Goal: Task Accomplishment & Management: Manage account settings

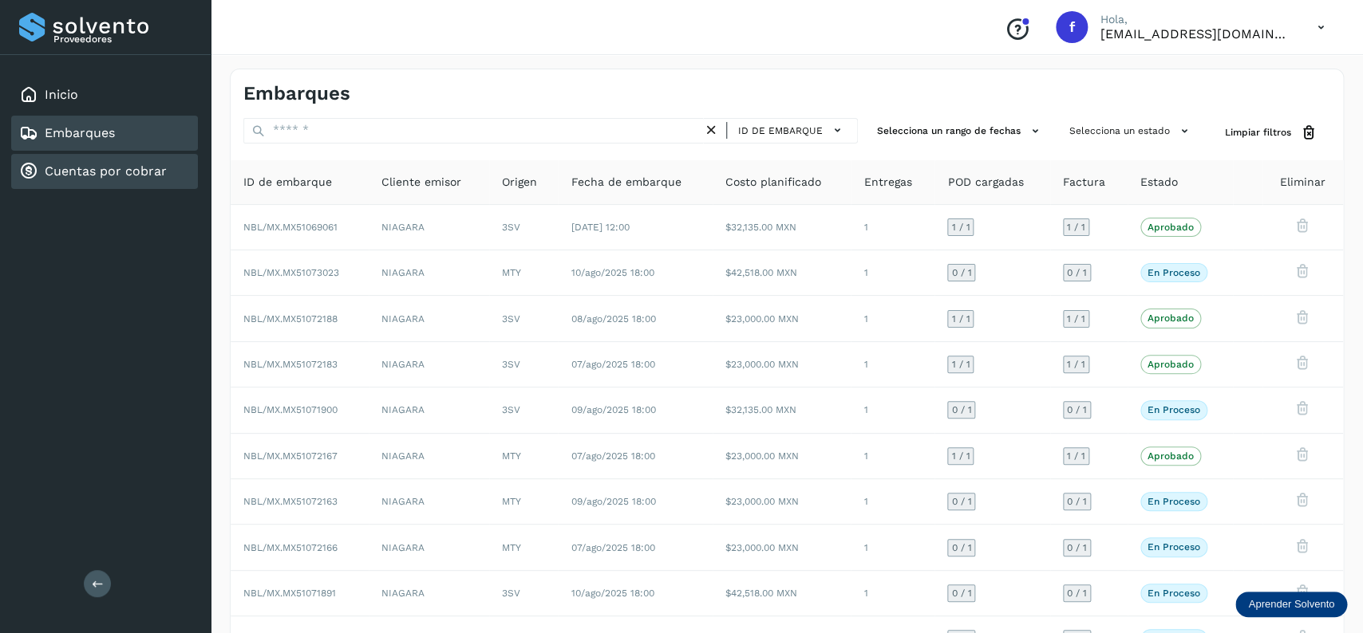
click at [154, 156] on div "Cuentas por cobrar" at bounding box center [104, 171] width 187 height 35
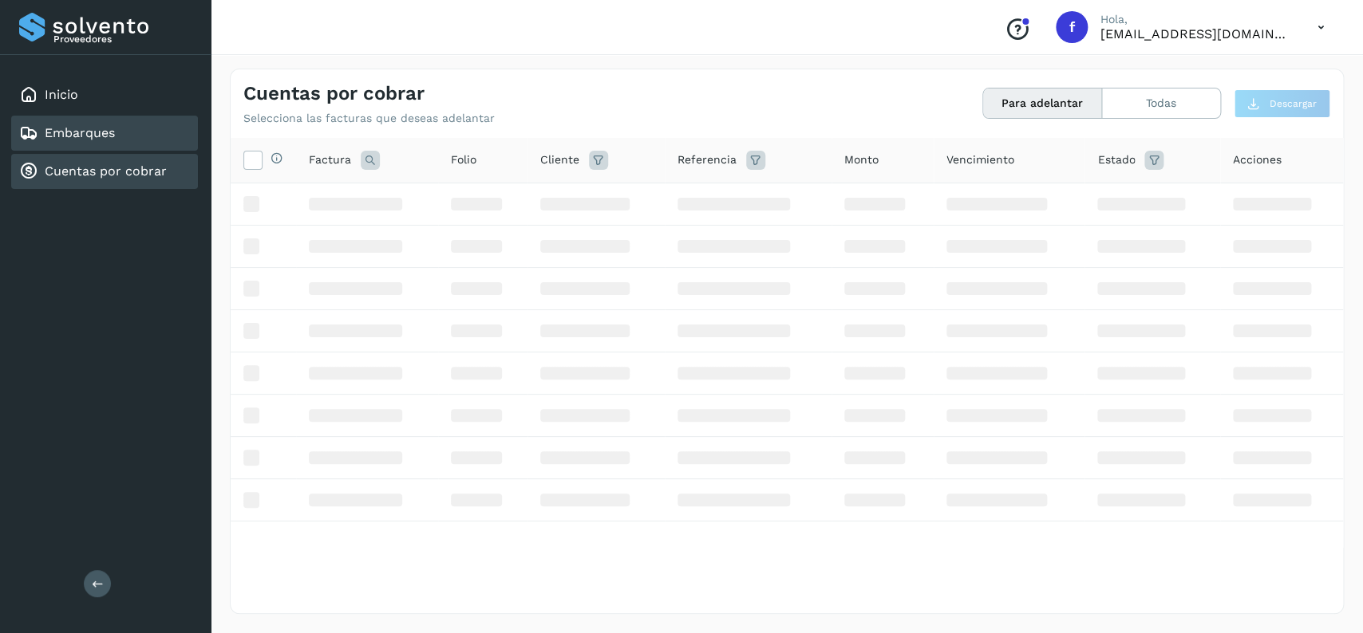
click at [154, 148] on div "Embarques" at bounding box center [104, 133] width 187 height 35
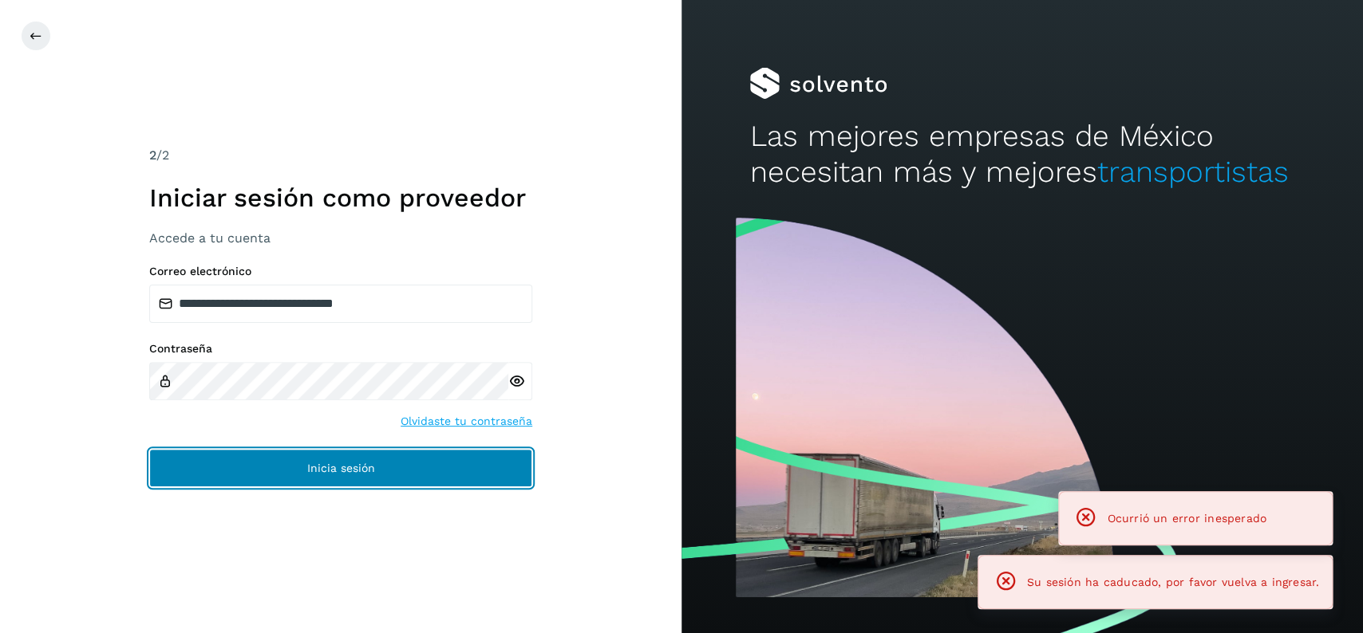
click at [410, 451] on button "Inicia sesión" at bounding box center [340, 468] width 383 height 38
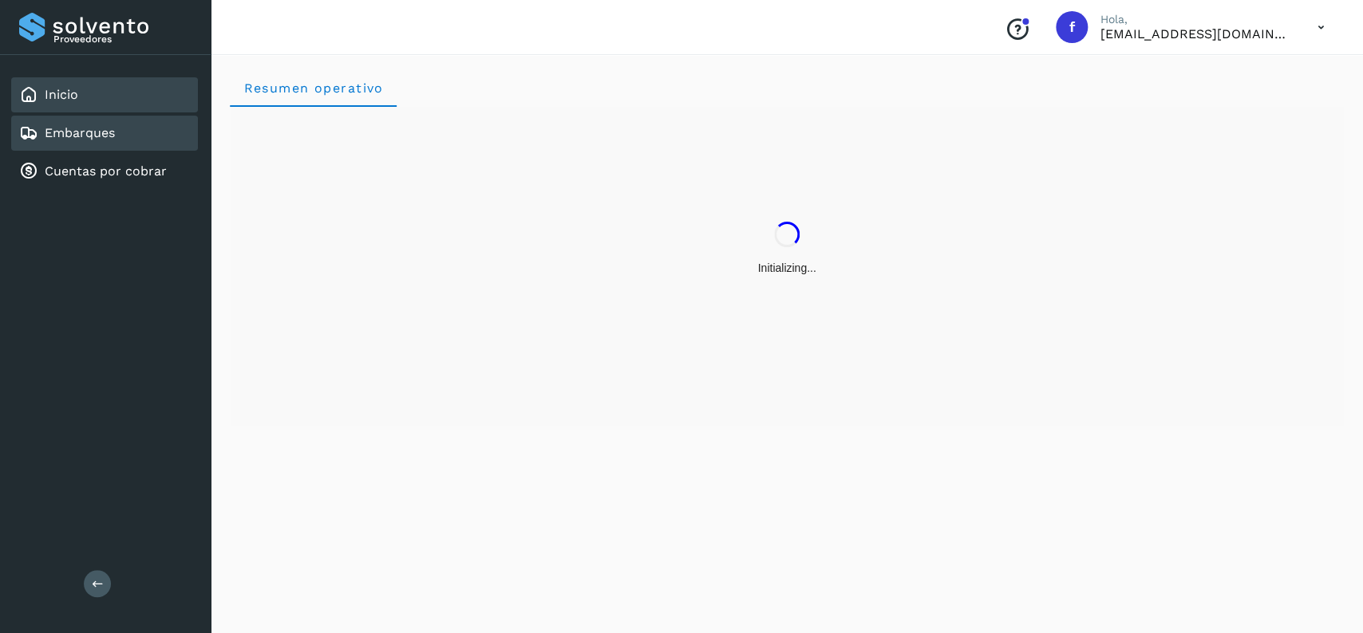
click at [119, 130] on div "Embarques" at bounding box center [104, 133] width 187 height 35
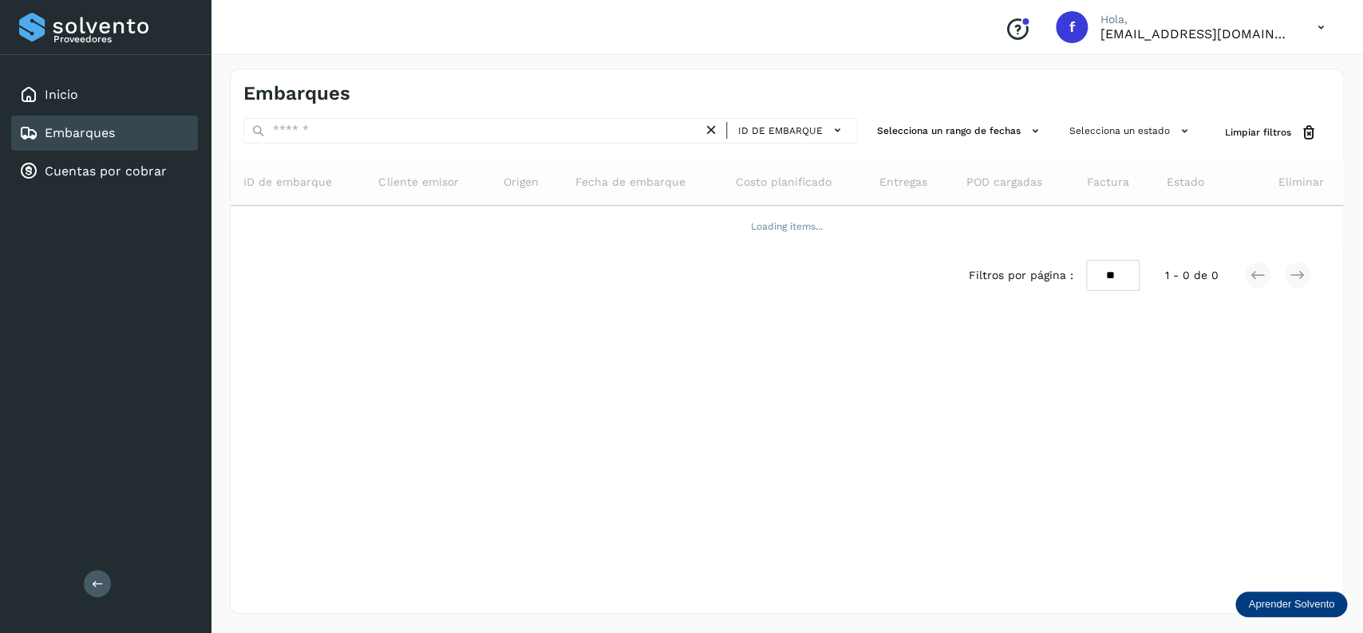
click at [386, 109] on div "Embarques ID de embarque Selecciona un rango de fechas Selecciona un estado Lim…" at bounding box center [787, 342] width 1114 height 546
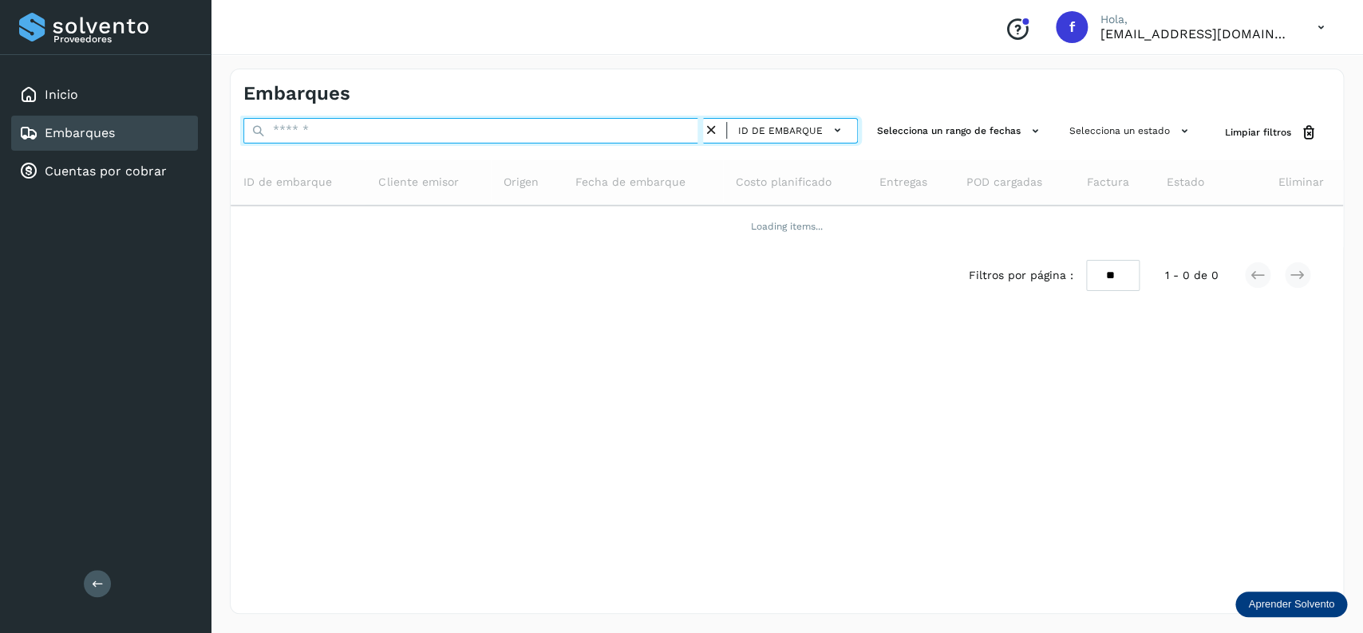
click at [383, 122] on input "text" at bounding box center [473, 131] width 460 height 26
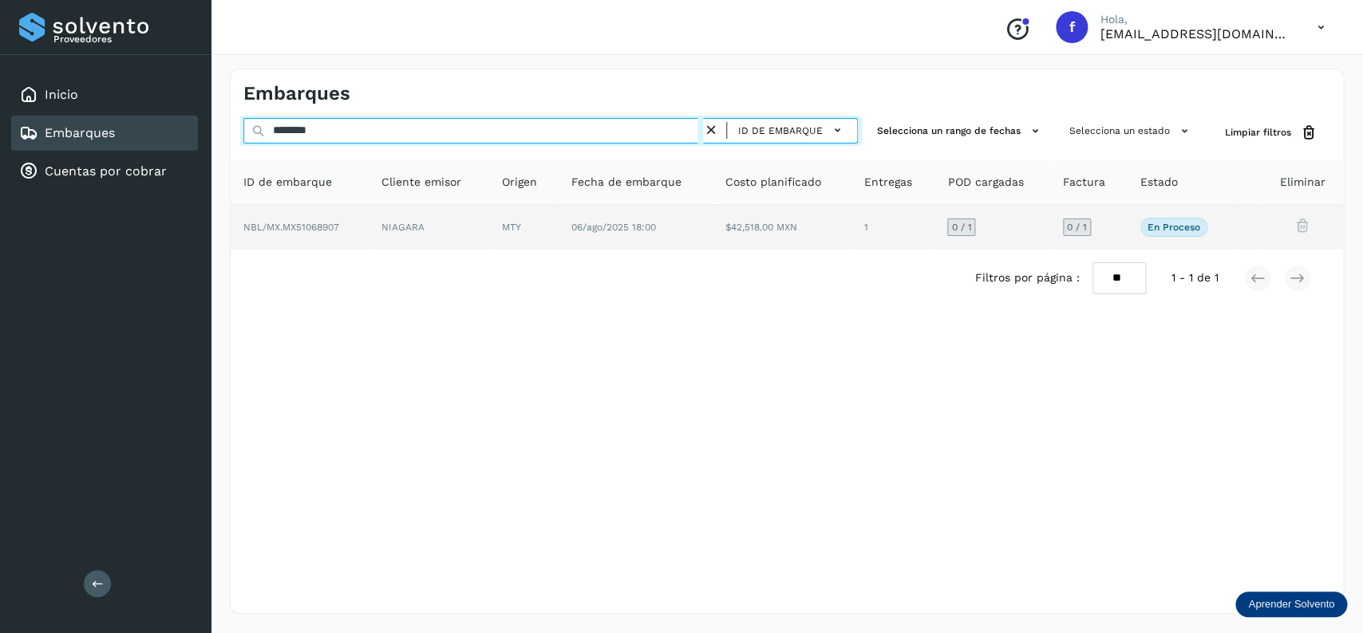
type input "********"
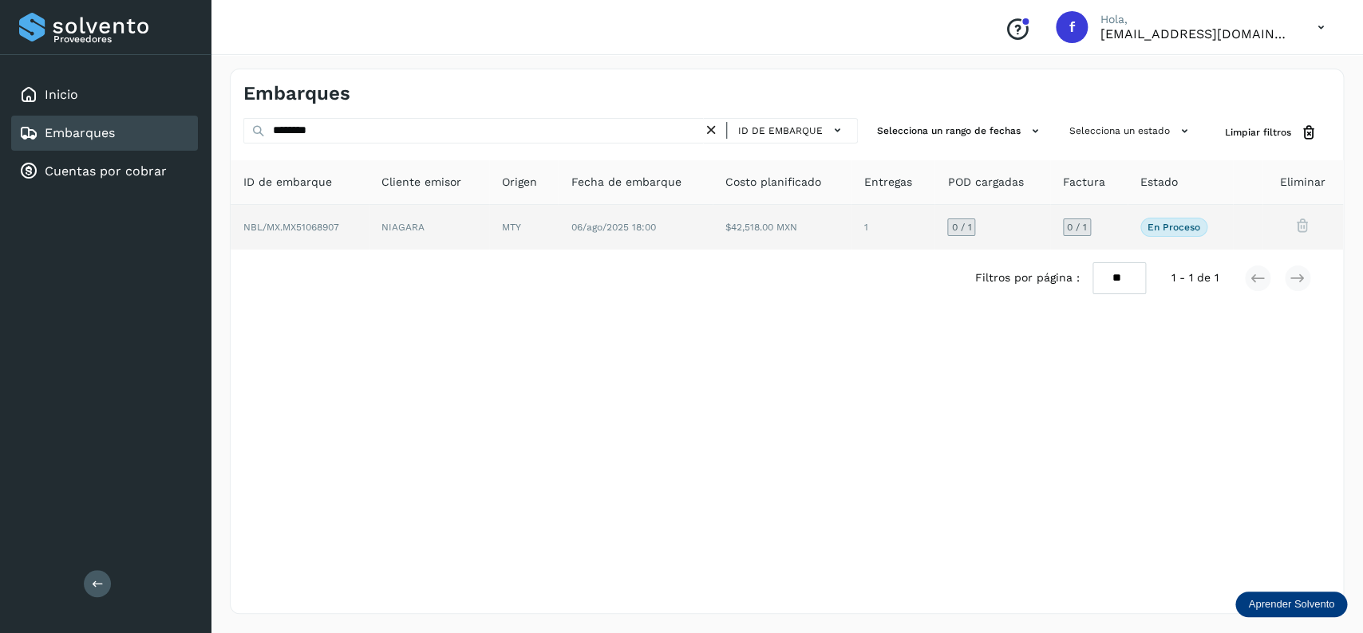
click at [489, 226] on td "NIAGARA" at bounding box center [523, 227] width 69 height 45
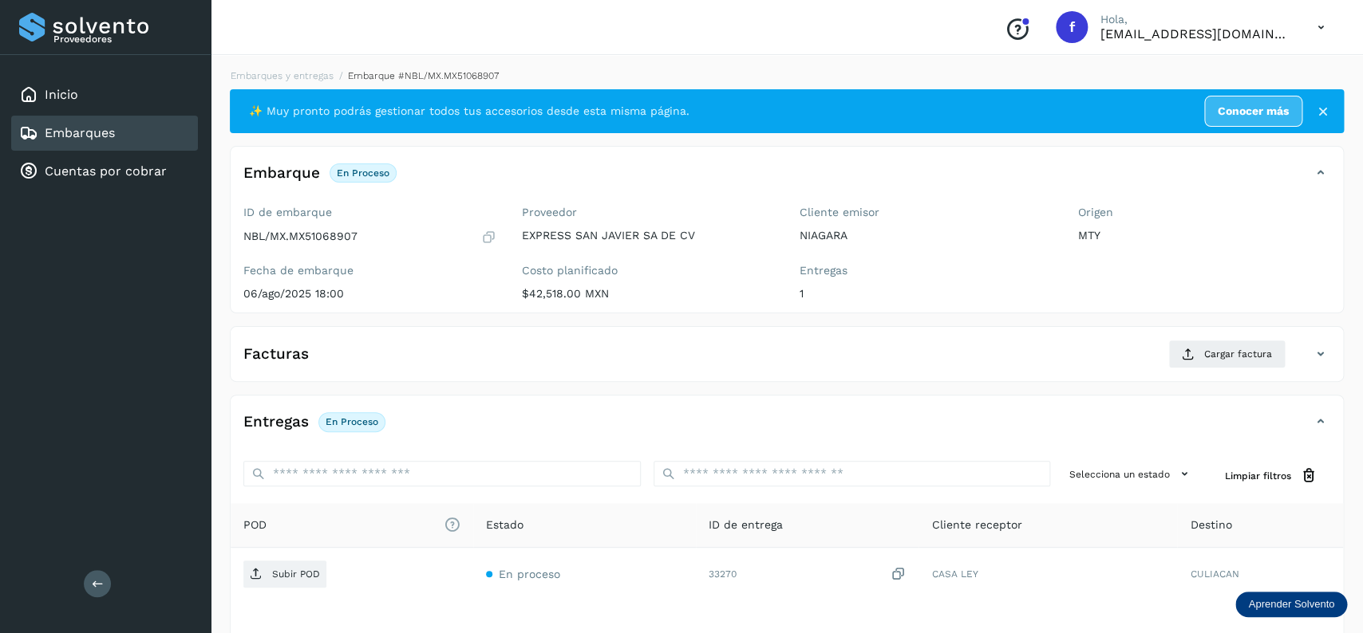
scroll to position [126, 0]
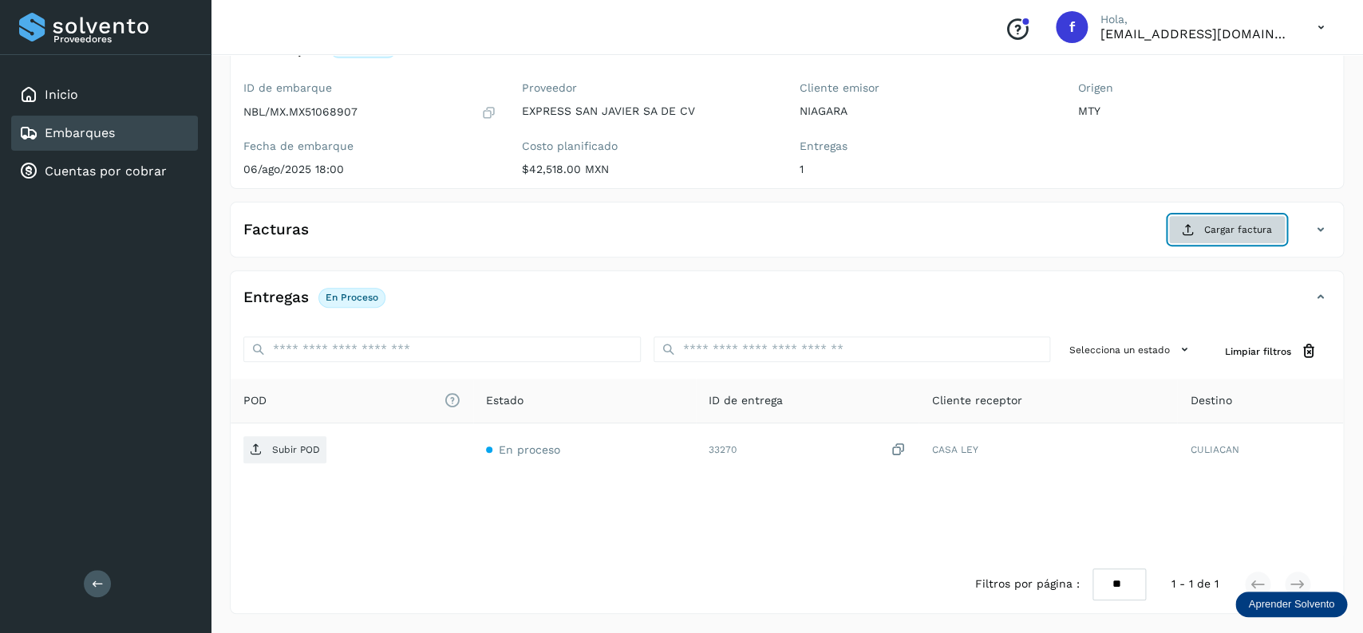
click at [1231, 236] on button "Cargar factura" at bounding box center [1226, 229] width 117 height 29
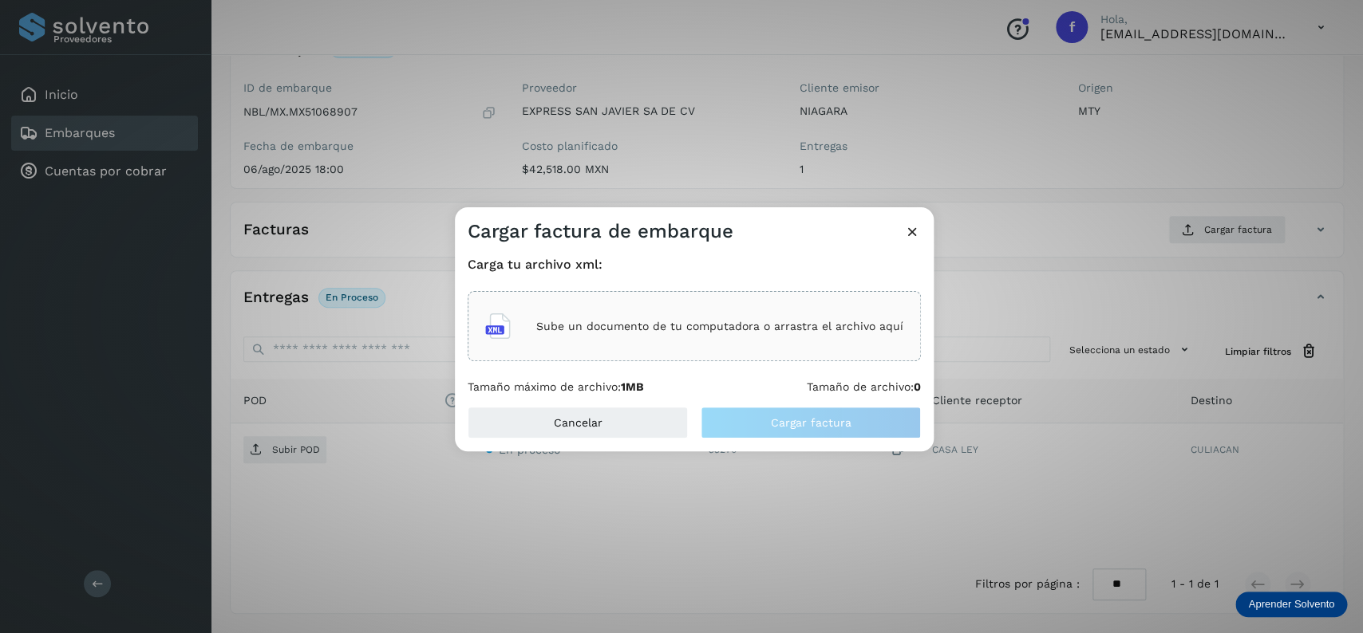
click at [730, 322] on p "Sube un documento de tu computadora o arrastra el archivo aquí" at bounding box center [719, 327] width 367 height 14
click at [641, 316] on div "Sube un documento de tu computadora o arrastra el archivo aquí" at bounding box center [694, 326] width 418 height 43
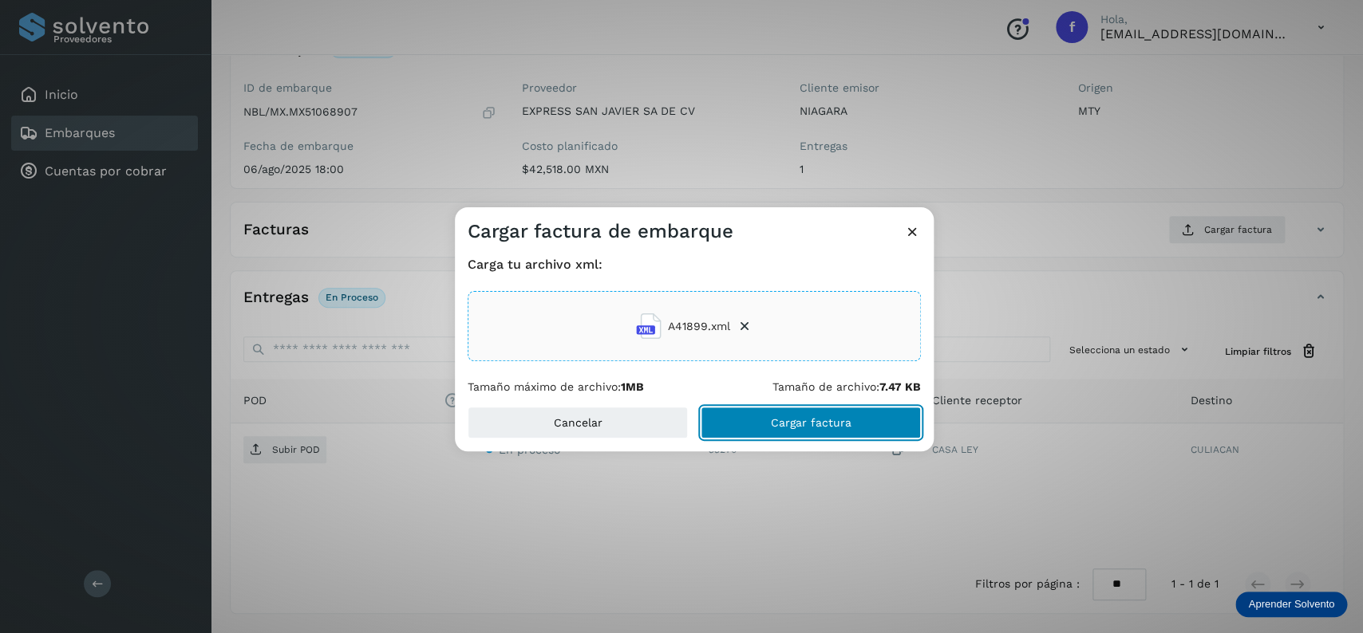
click at [788, 428] on span "Cargar factura" at bounding box center [811, 422] width 81 height 11
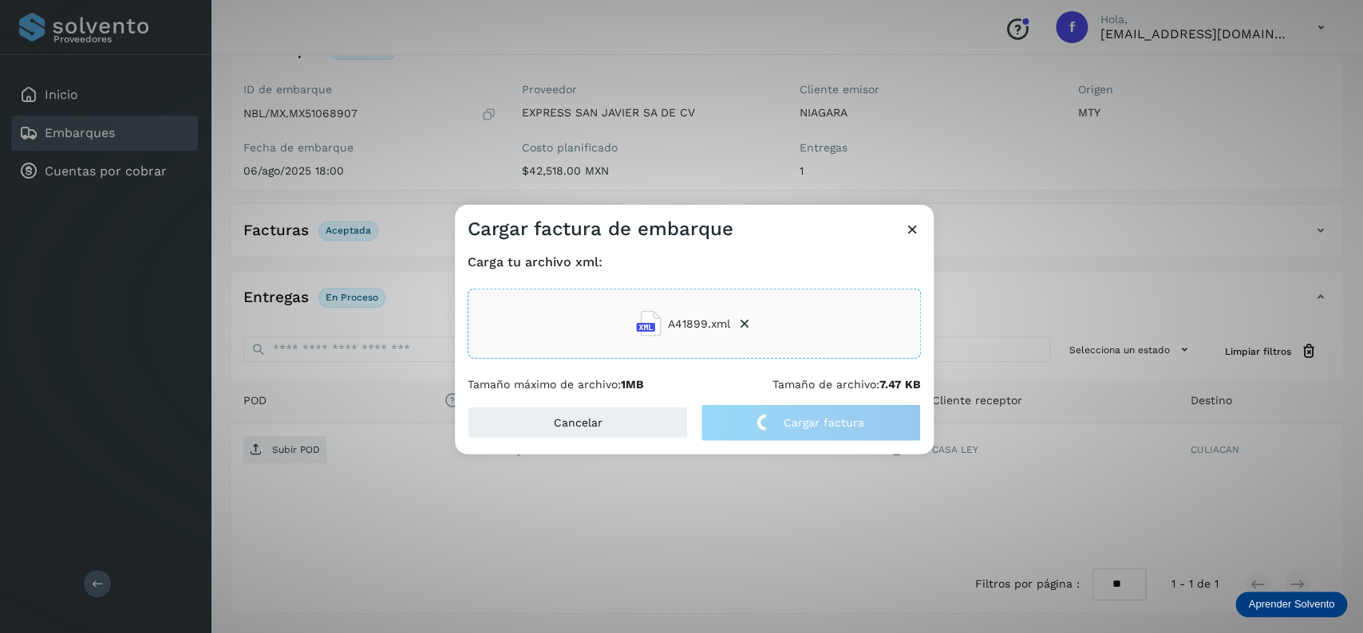
scroll to position [124, 0]
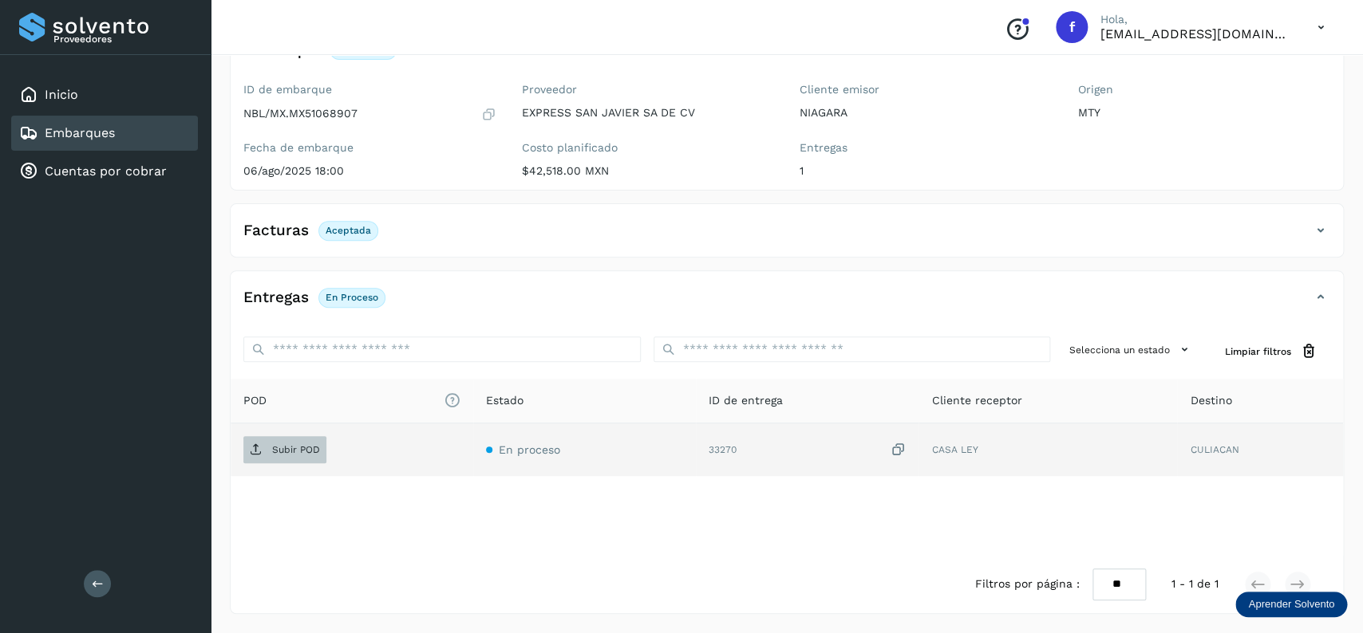
click at [316, 448] on span "Subir POD" at bounding box center [284, 450] width 83 height 26
click at [148, 136] on div "Embarques" at bounding box center [104, 133] width 187 height 35
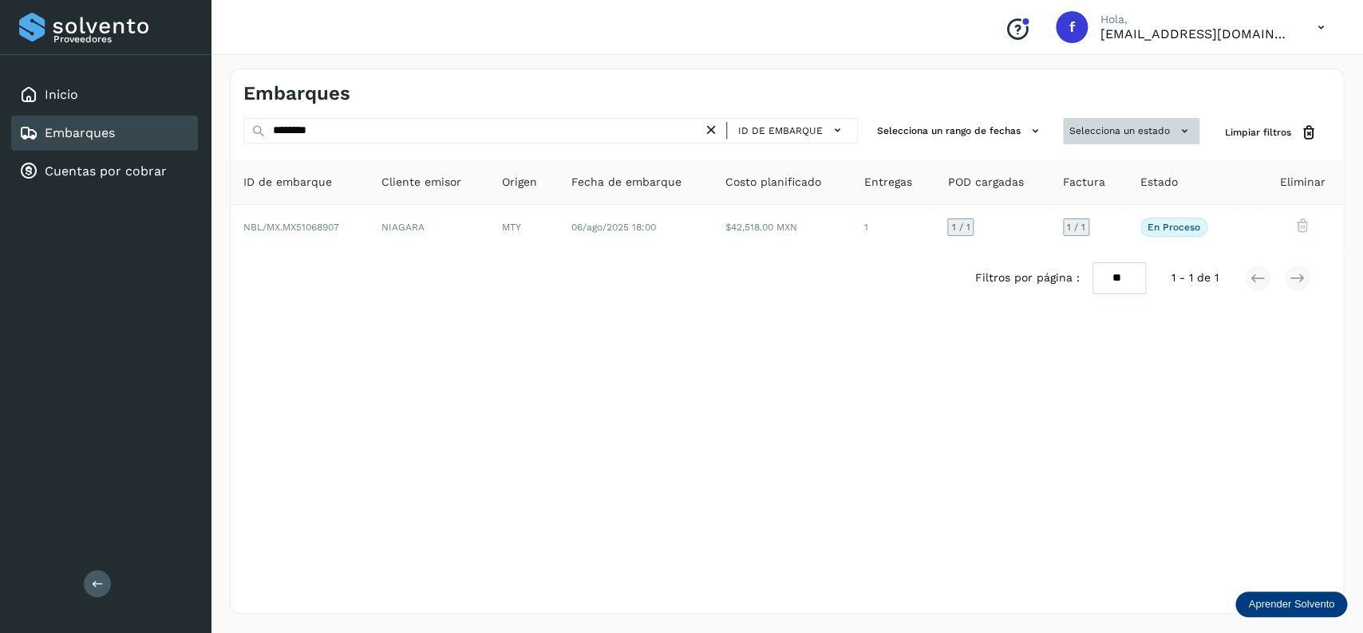
click at [1065, 128] on button "Selecciona un estado" at bounding box center [1131, 131] width 136 height 26
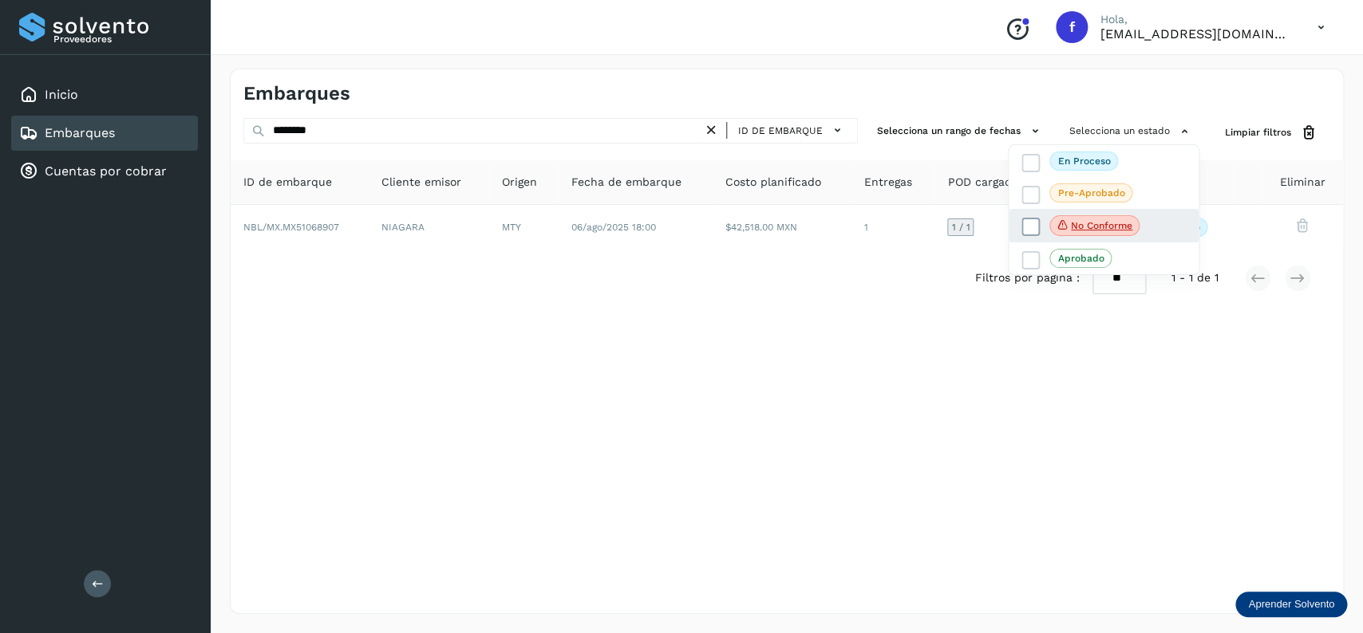
click at [1032, 226] on icon at bounding box center [1031, 227] width 16 height 16
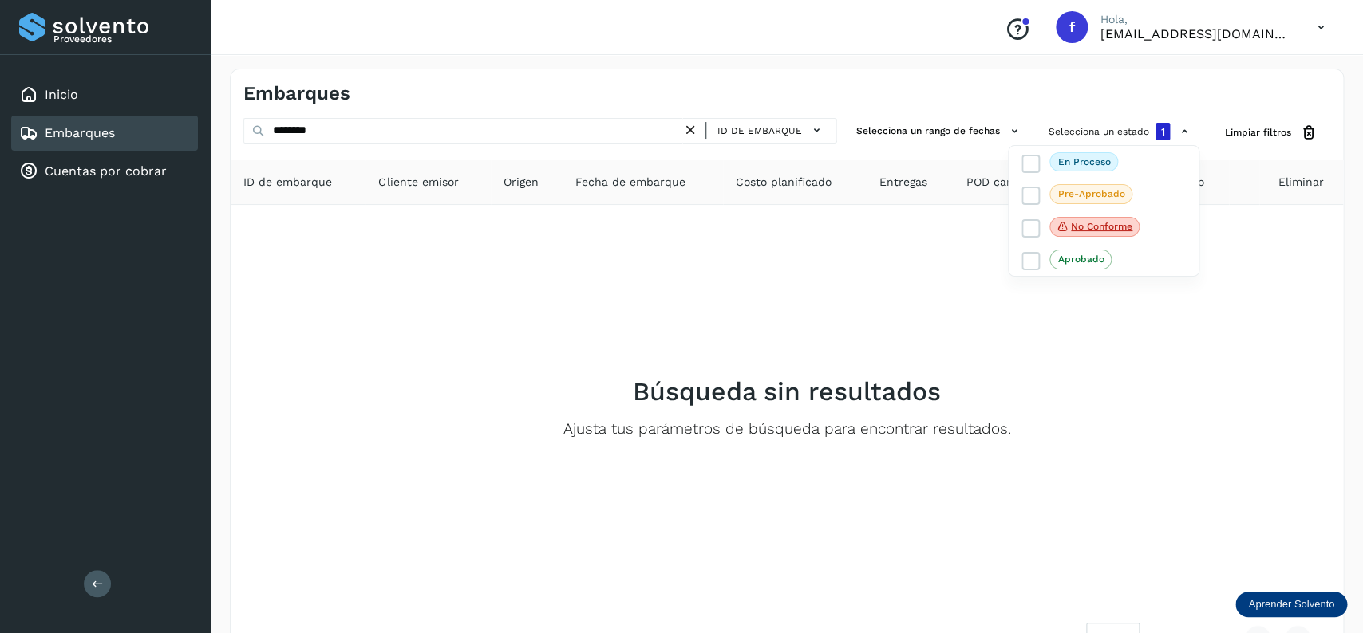
click at [692, 132] on div at bounding box center [681, 316] width 1363 height 633
click at [692, 132] on icon at bounding box center [690, 130] width 17 height 17
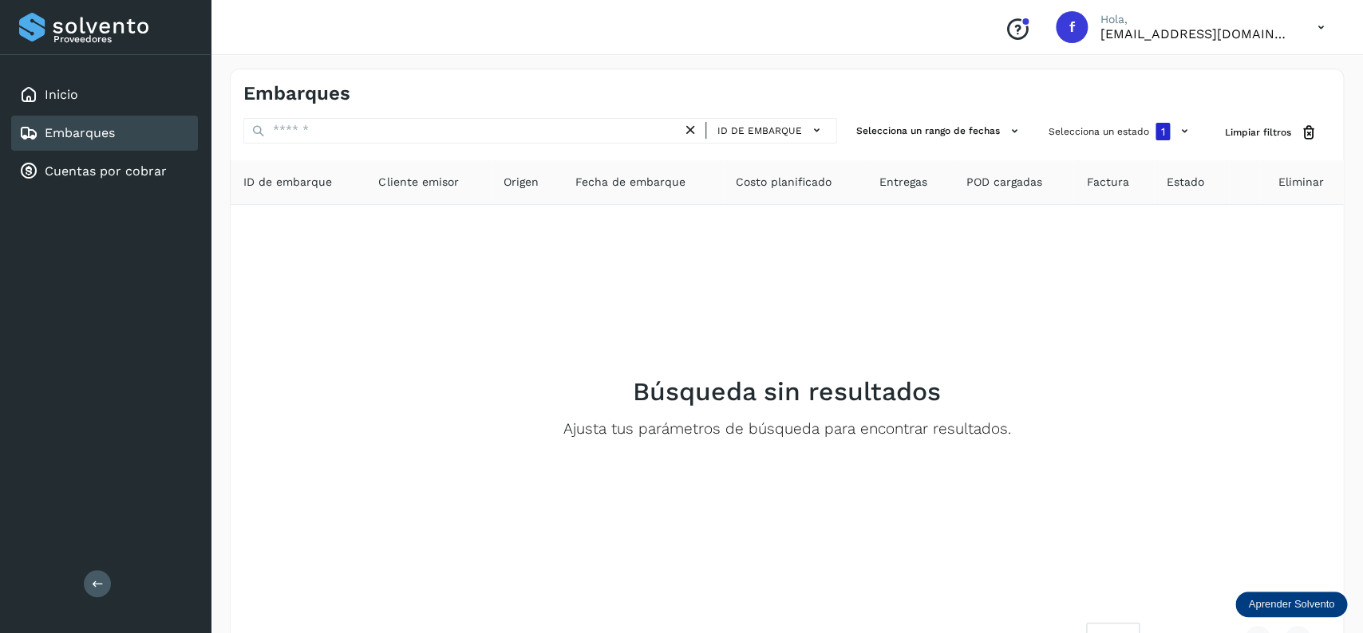
click at [692, 132] on icon at bounding box center [690, 130] width 17 height 17
click at [1112, 131] on button "Selecciona un estado 1" at bounding box center [1120, 131] width 157 height 27
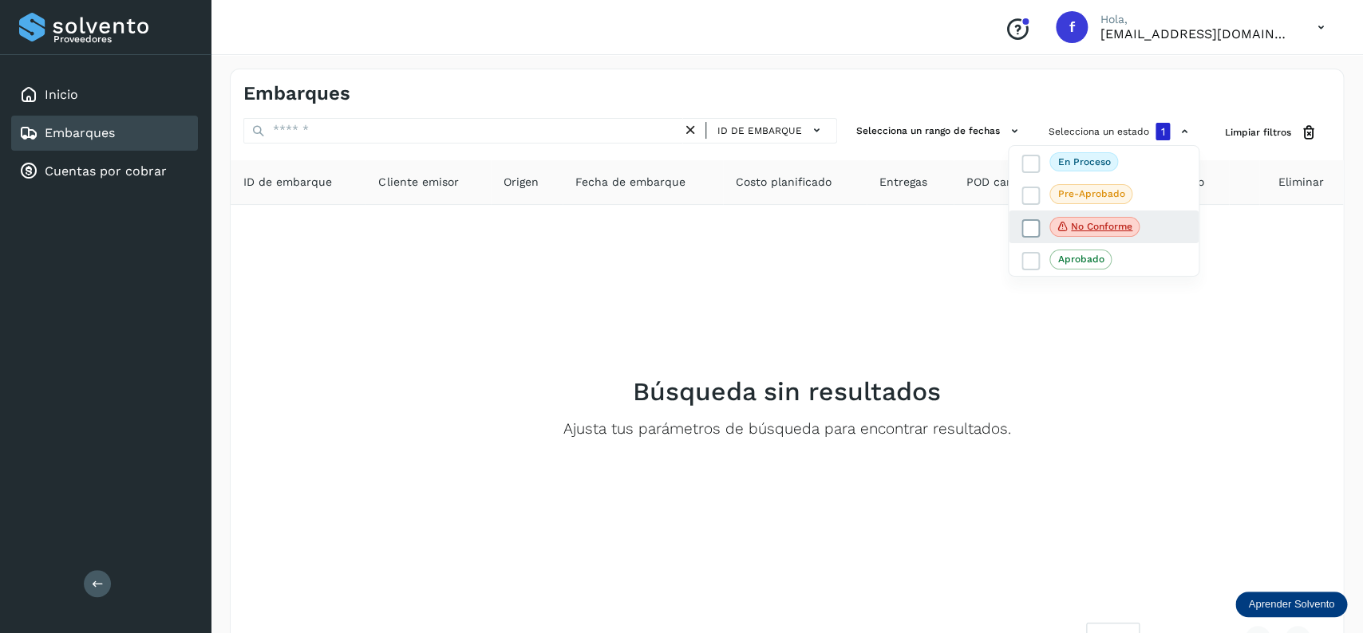
click at [1034, 227] on icon at bounding box center [1031, 228] width 16 height 16
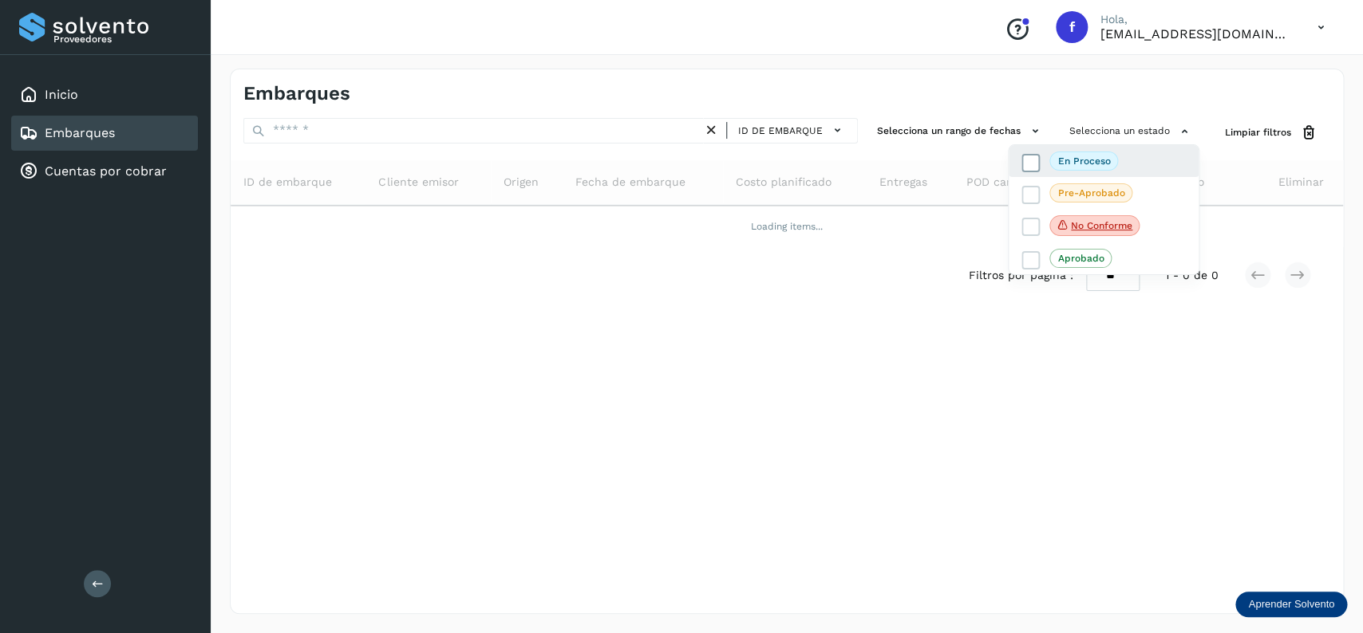
click at [1030, 160] on icon at bounding box center [1031, 163] width 16 height 16
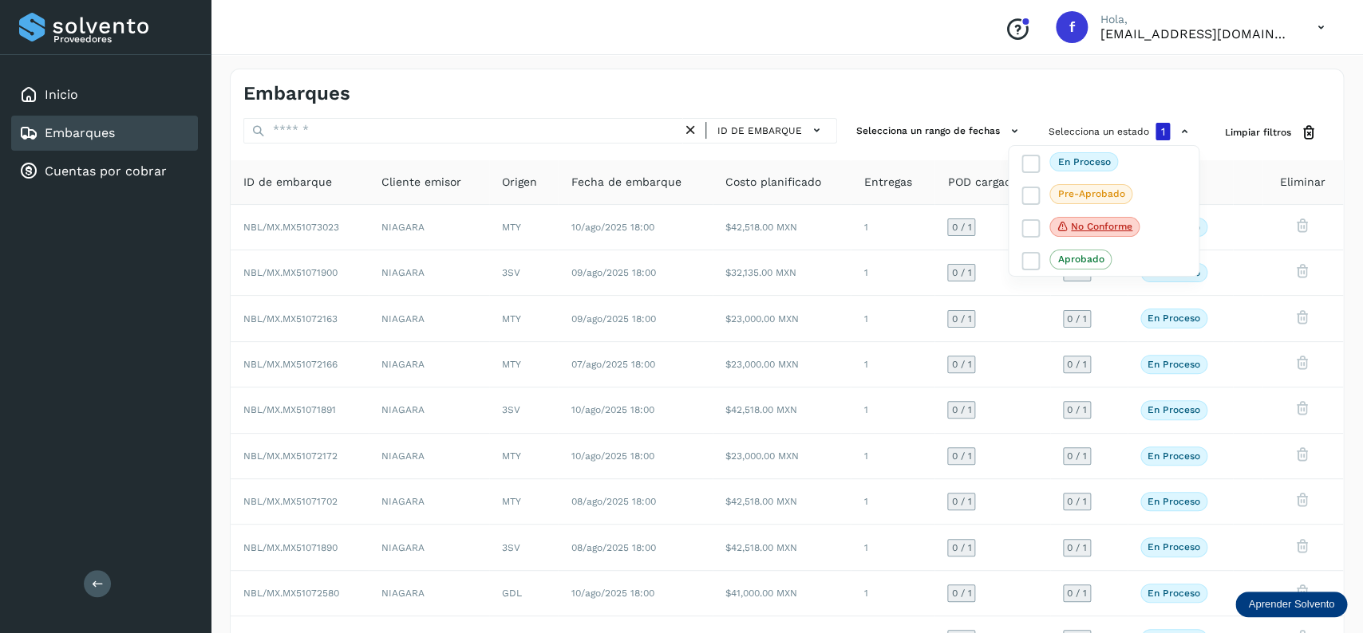
click at [806, 244] on div at bounding box center [681, 316] width 1363 height 633
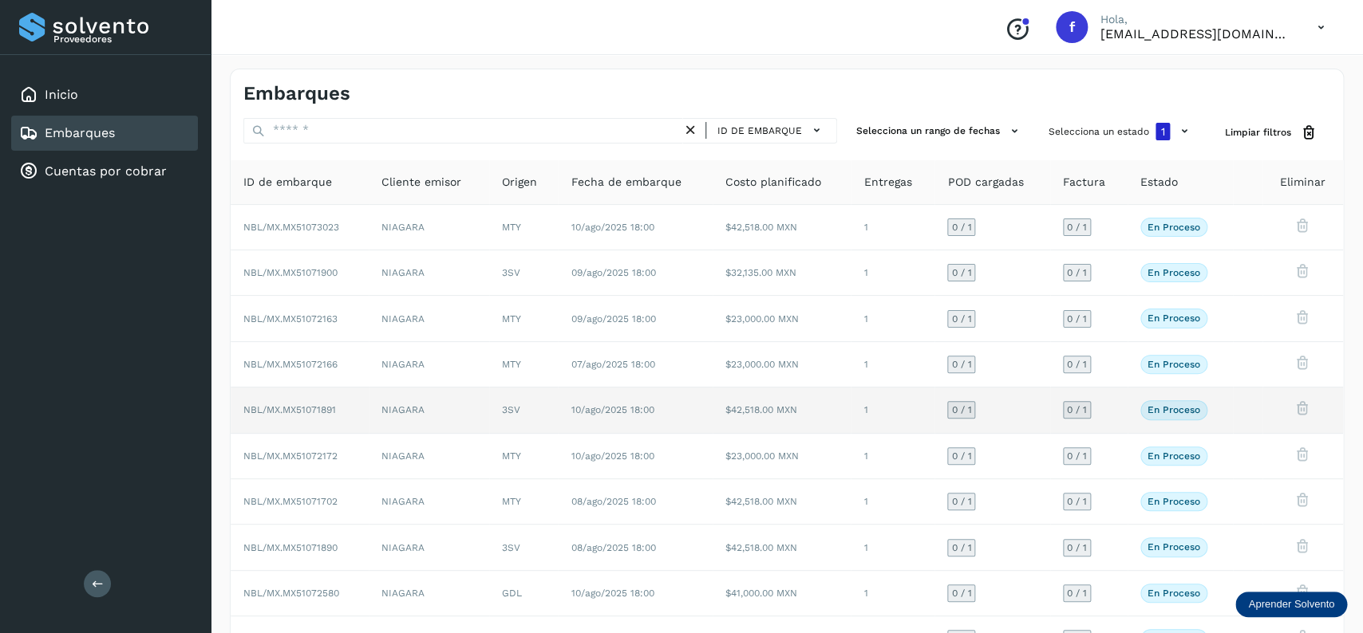
scroll to position [112, 0]
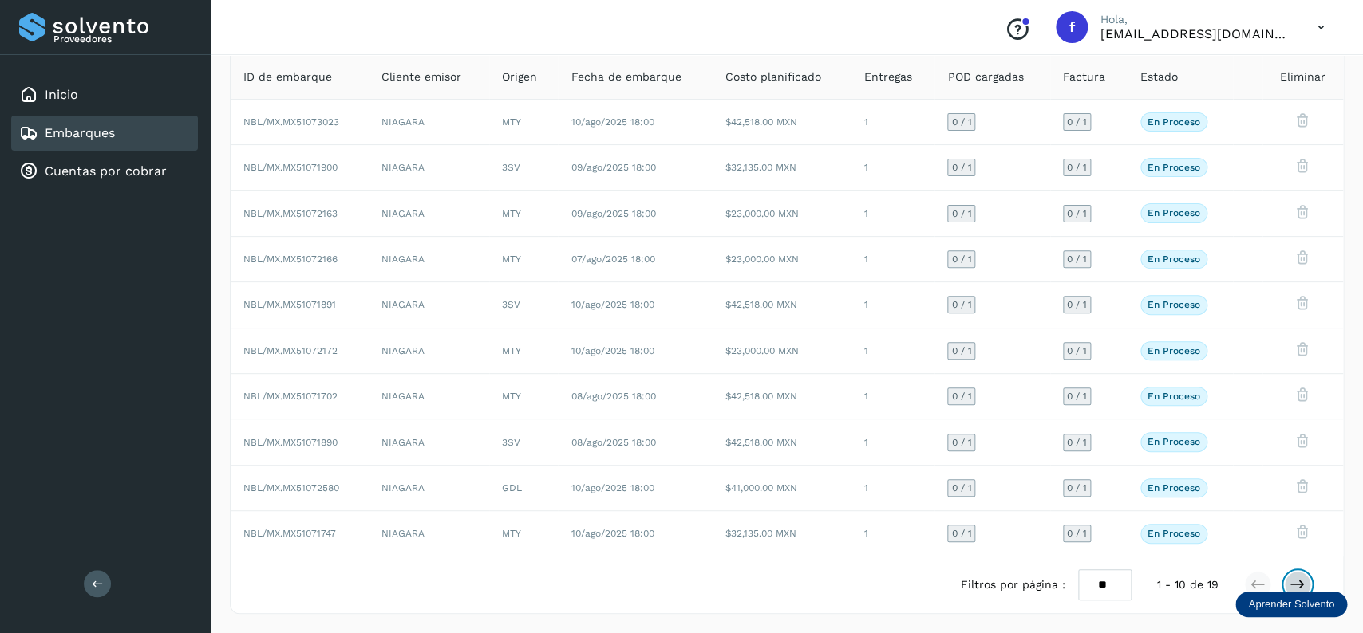
click at [1301, 587] on icon at bounding box center [1297, 585] width 16 height 16
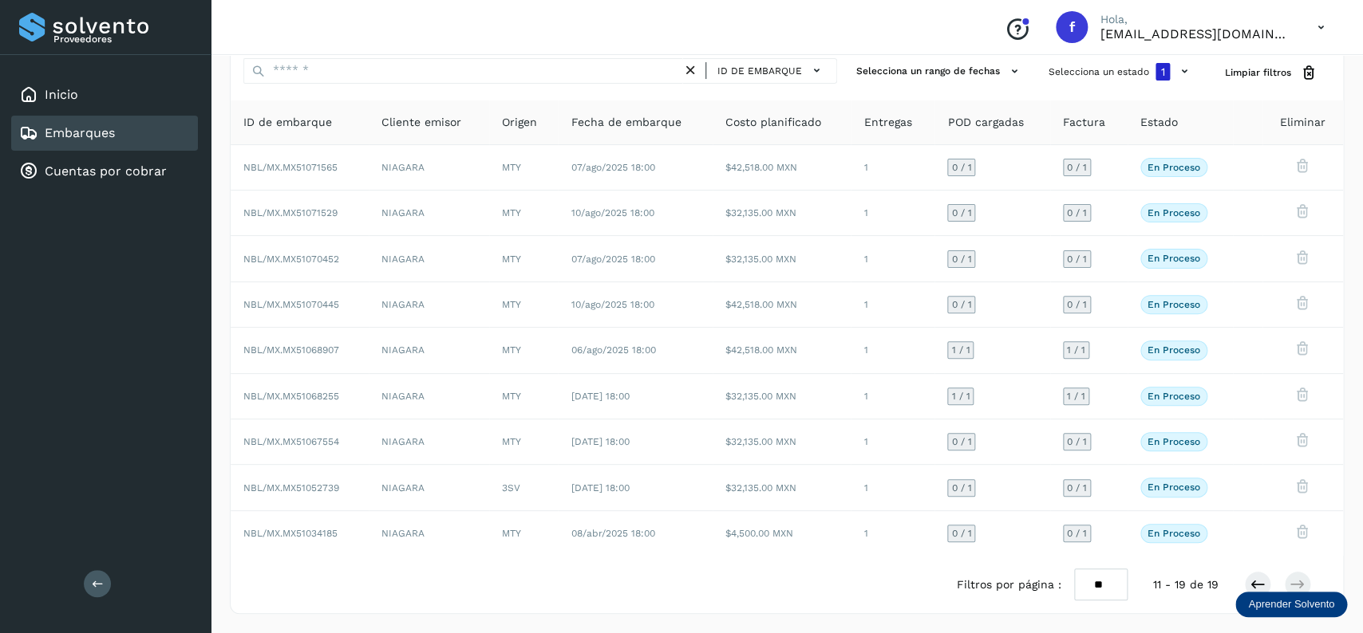
scroll to position [65, 0]
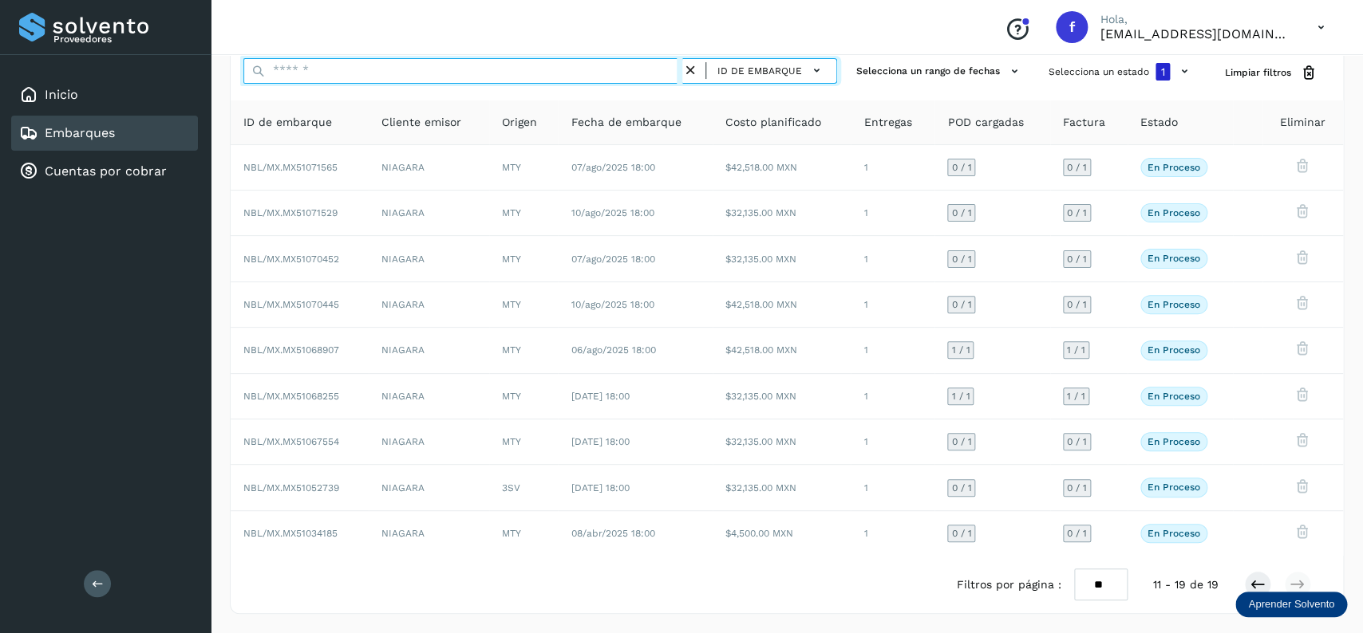
click at [346, 72] on input "text" at bounding box center [462, 71] width 439 height 26
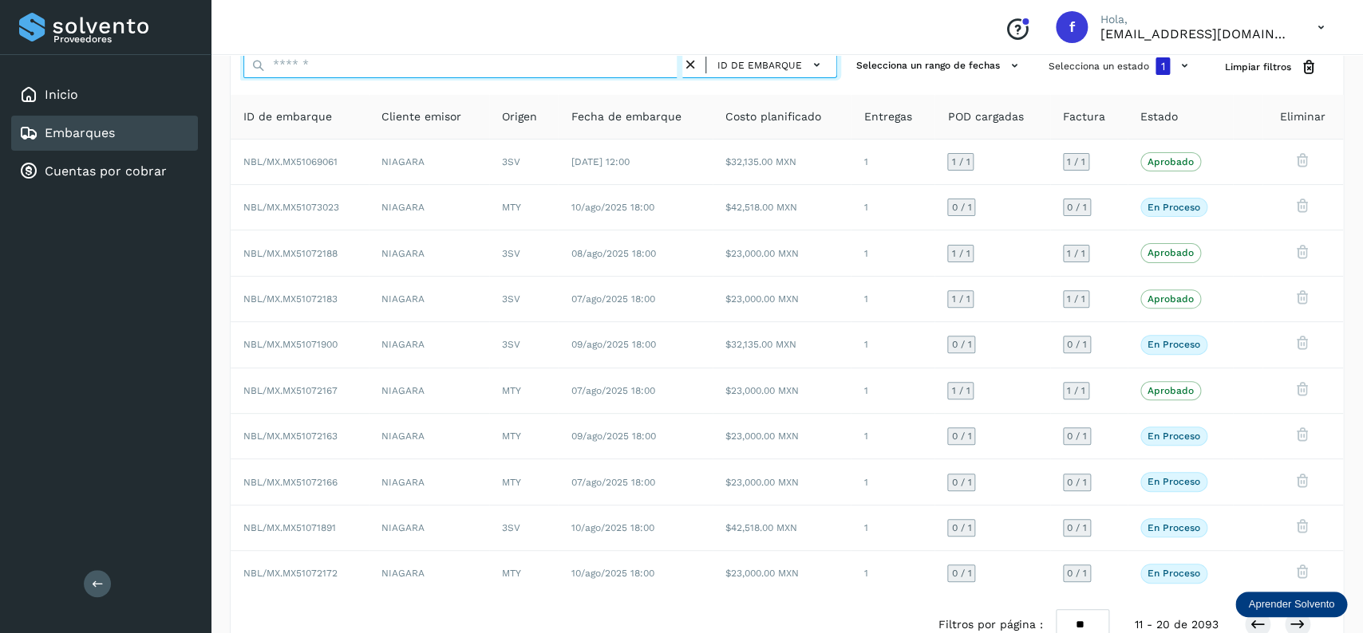
paste input "**********"
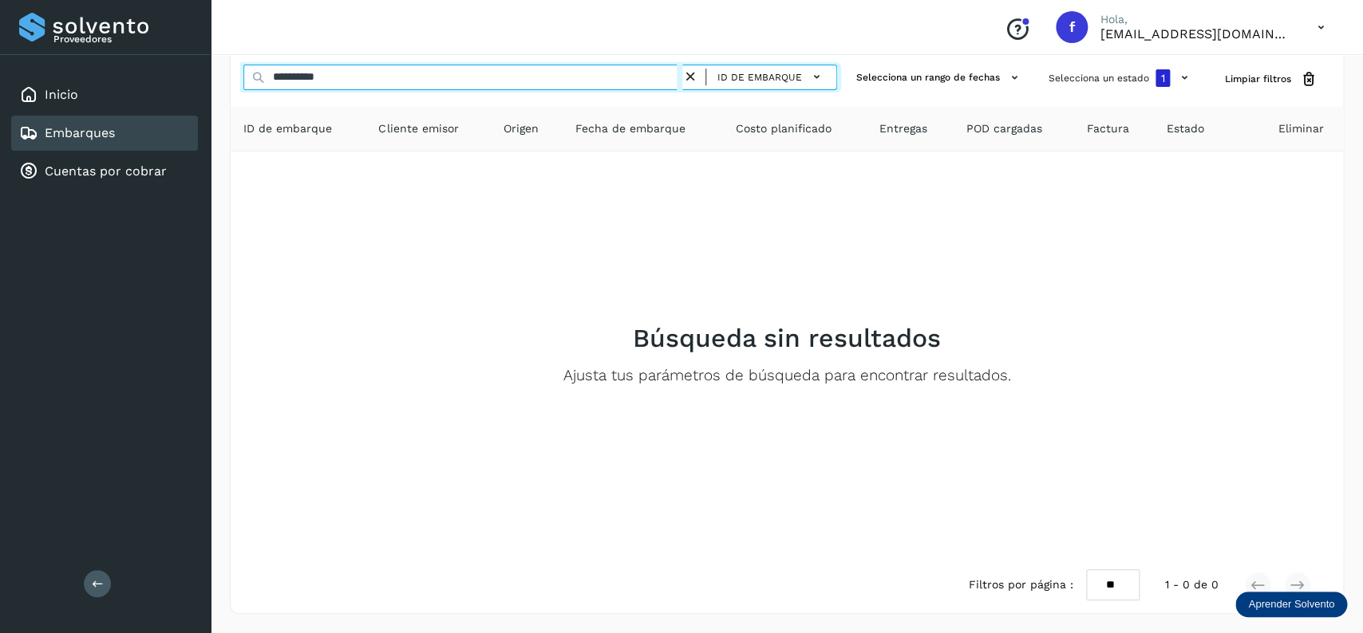
scroll to position [53, 0]
type input "**********"
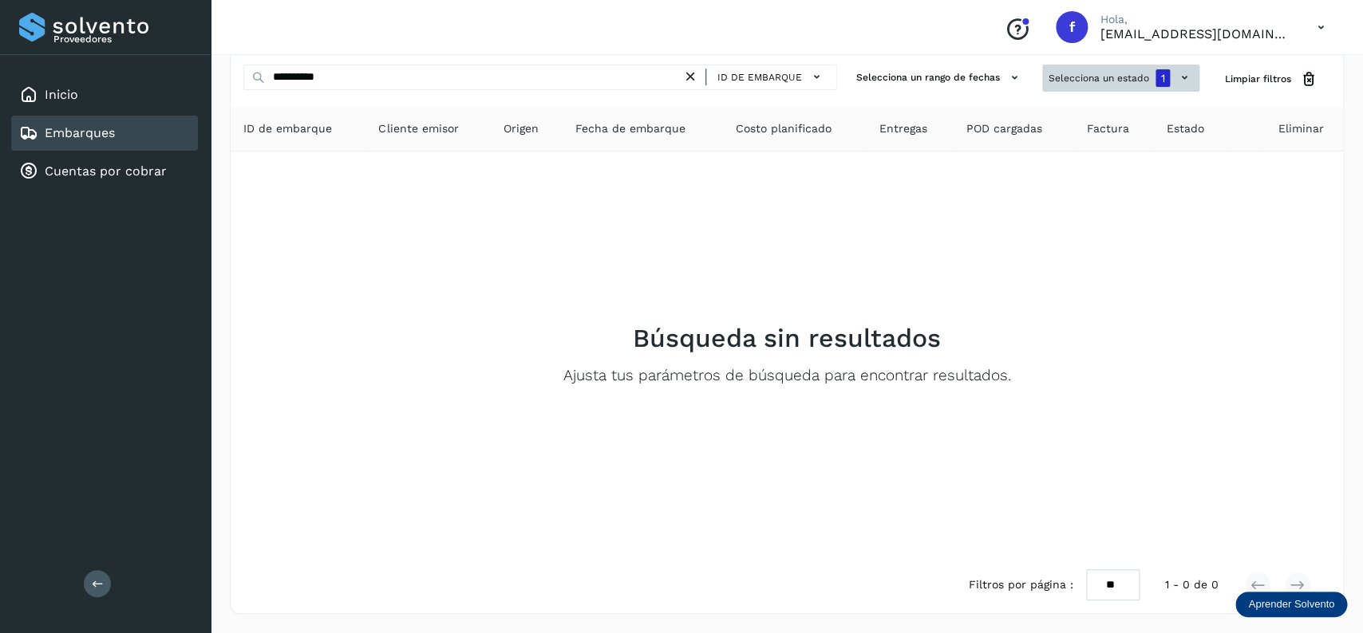
click at [1059, 77] on button "Selecciona un estado 1" at bounding box center [1120, 78] width 157 height 27
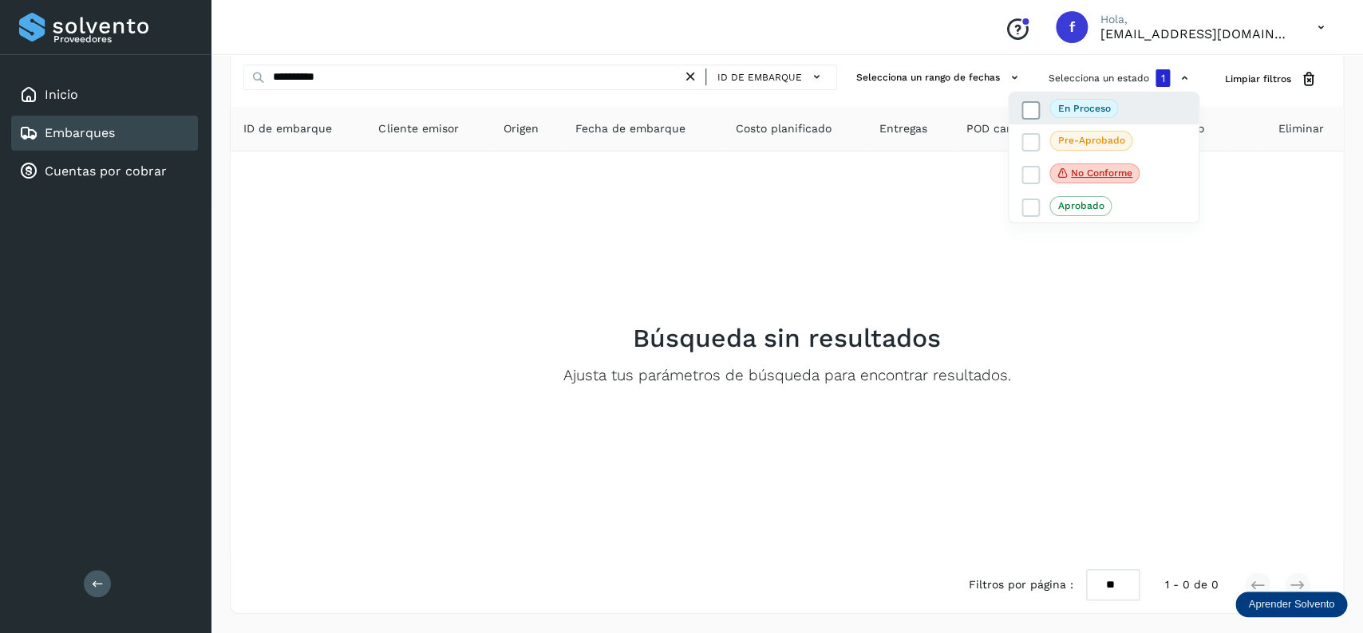
click at [1028, 106] on icon at bounding box center [1031, 110] width 16 height 16
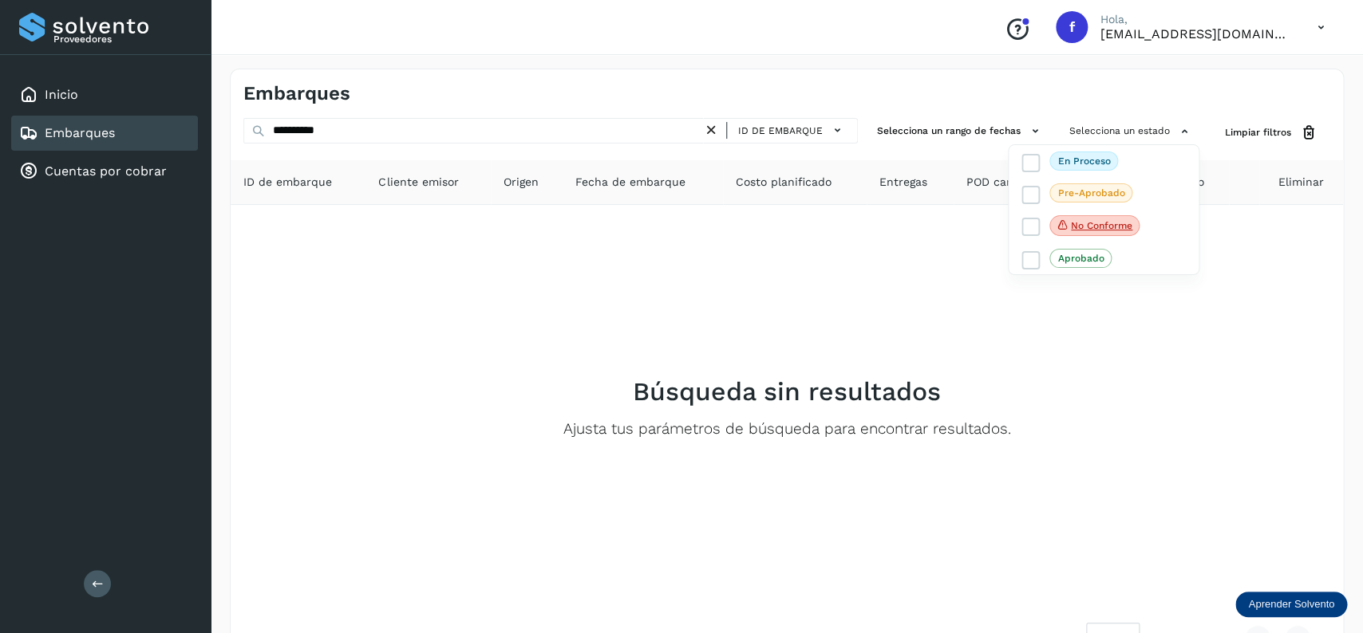
drag, startPoint x: 390, startPoint y: 120, endPoint x: 405, endPoint y: 126, distance: 16.4
click at [388, 122] on div at bounding box center [681, 316] width 1363 height 633
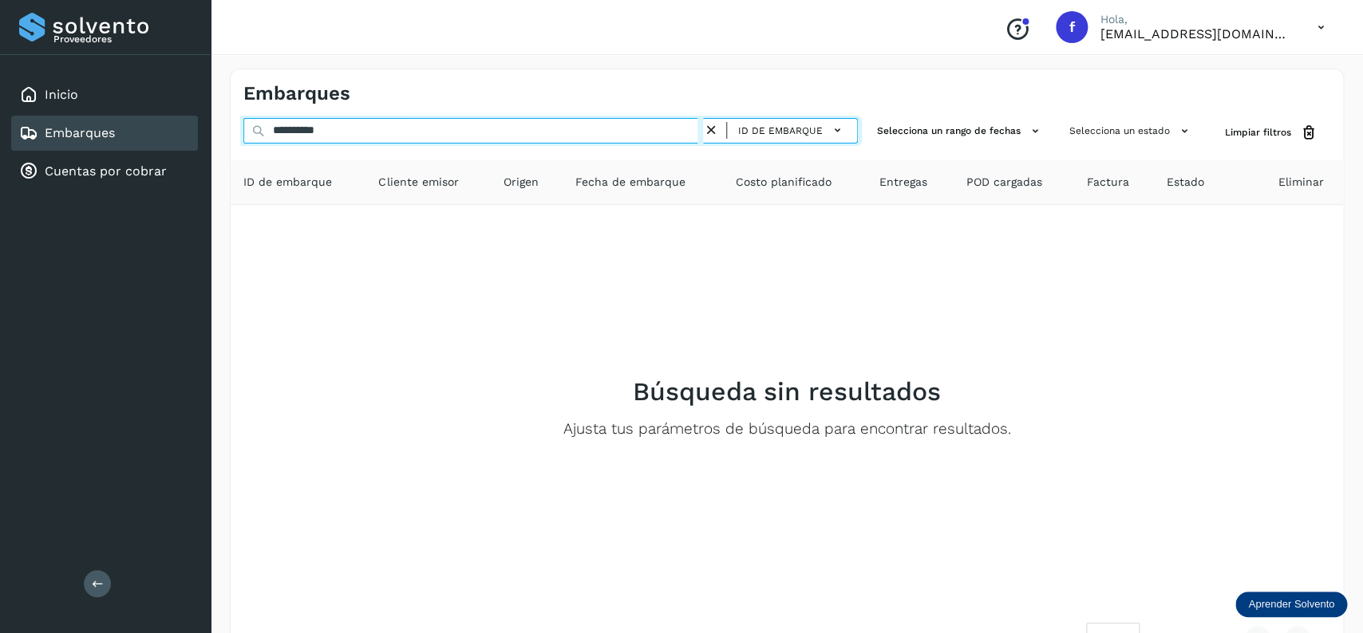
click at [461, 132] on input "**********" at bounding box center [473, 131] width 460 height 26
drag, startPoint x: 497, startPoint y: 132, endPoint x: 200, endPoint y: 132, distance: 296.8
click at [243, 132] on input "**********" at bounding box center [473, 131] width 460 height 26
drag, startPoint x: 565, startPoint y: 134, endPoint x: 166, endPoint y: 104, distance: 400.1
click at [243, 118] on input "**********" at bounding box center [473, 131] width 460 height 26
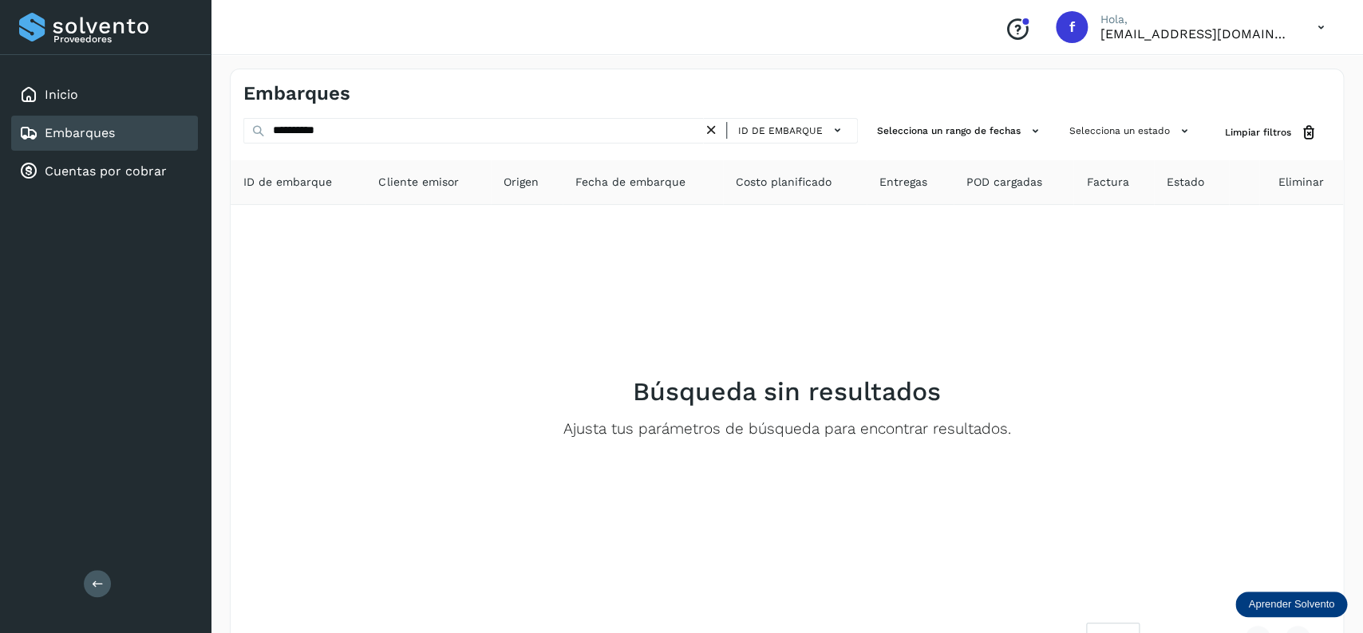
click at [712, 132] on icon at bounding box center [711, 130] width 17 height 17
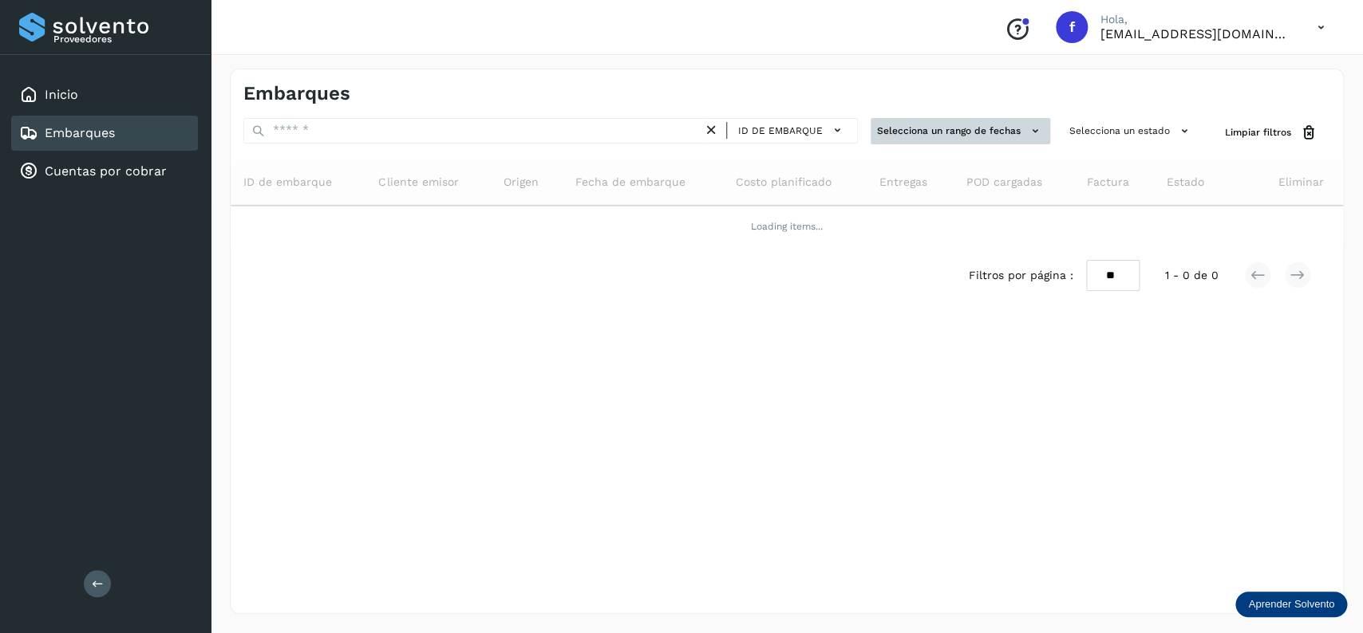
click at [917, 132] on button "Selecciona un rango de fechas" at bounding box center [960, 131] width 180 height 26
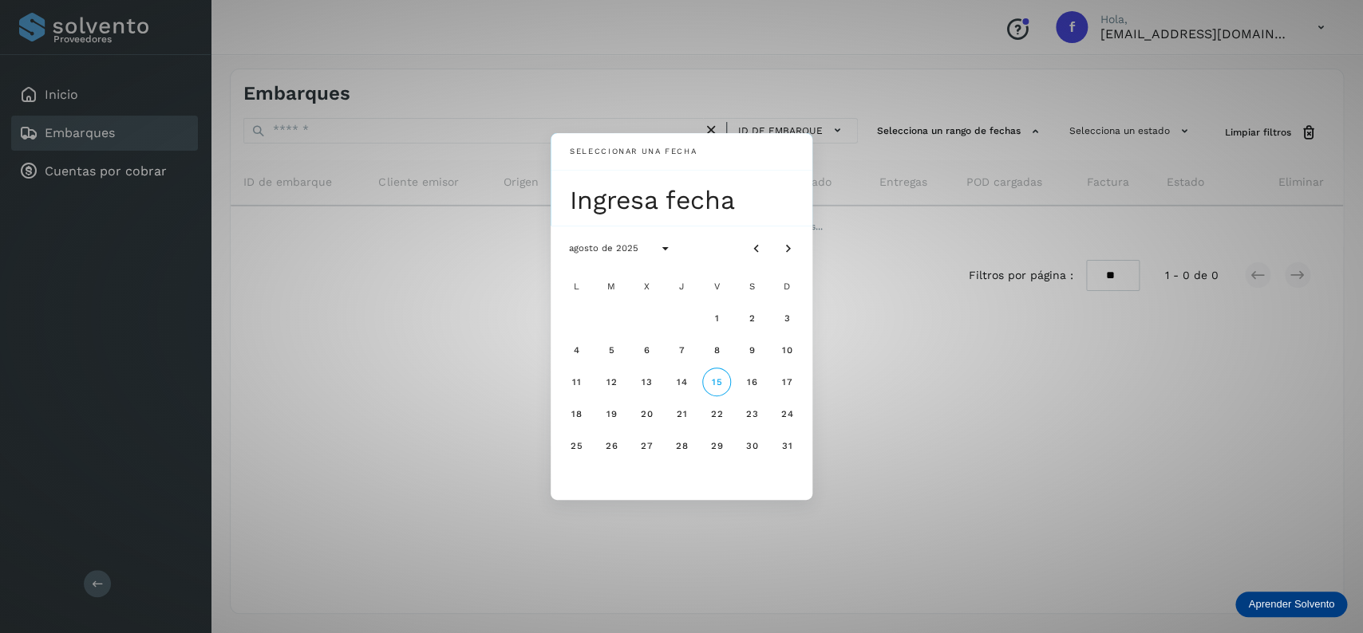
drag, startPoint x: 953, startPoint y: 148, endPoint x: 1079, endPoint y: 146, distance: 126.1
click at [957, 148] on div "Seleccionar una fecha Ingresa fecha agosto de 2025 L M X J V S D 1 2 3 4 5 6 7 …" at bounding box center [681, 316] width 1363 height 633
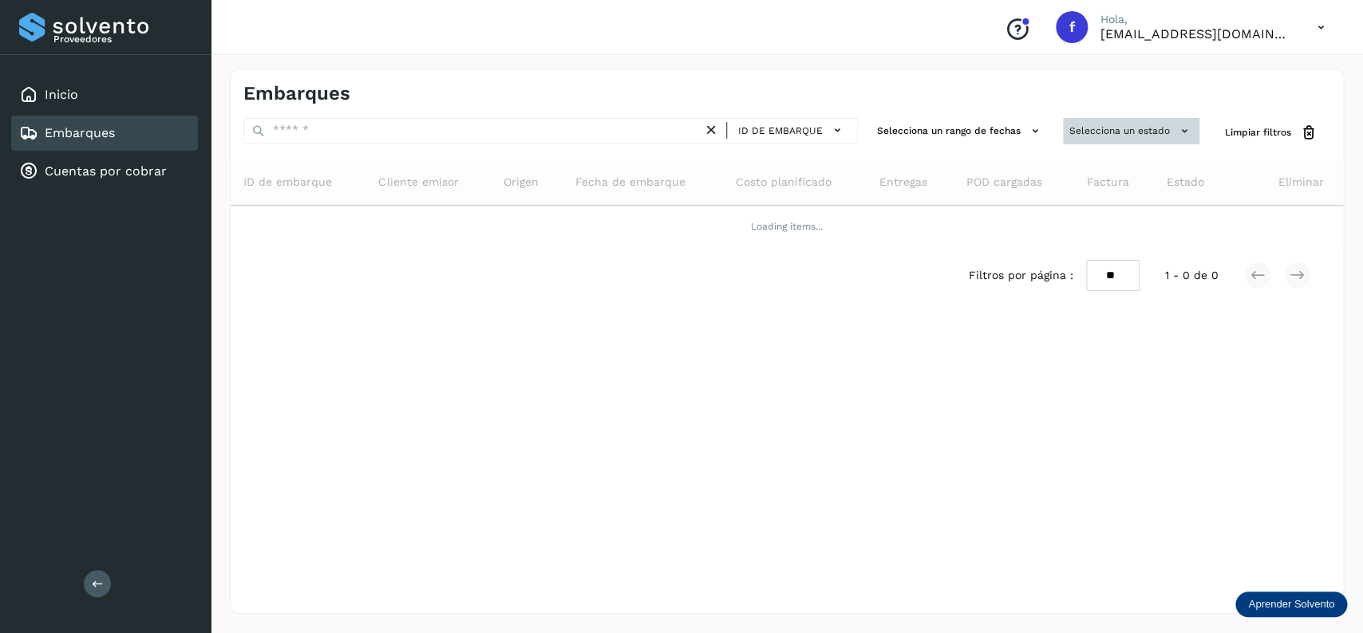
drag, startPoint x: 1097, startPoint y: 146, endPoint x: 1113, endPoint y: 135, distance: 19.5
click at [1098, 146] on div "Selecciona un estado" at bounding box center [1131, 133] width 136 height 30
click at [1121, 126] on button "Selecciona un estado" at bounding box center [1131, 131] width 136 height 26
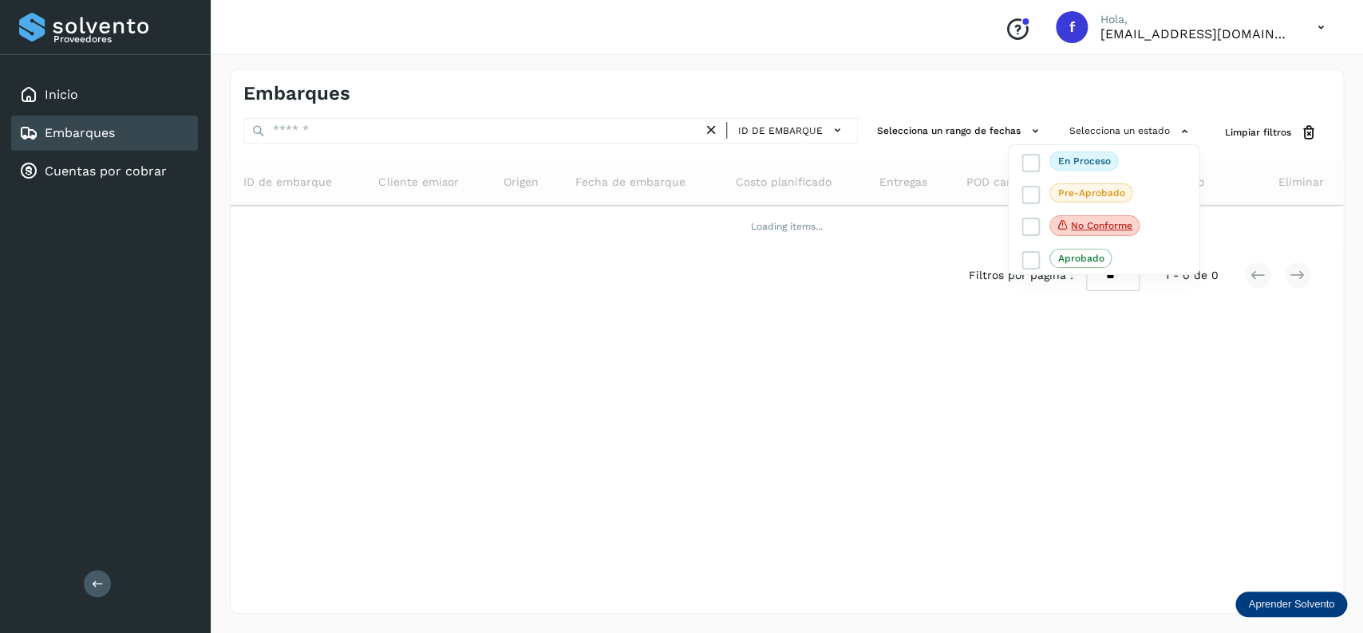
click at [762, 131] on div at bounding box center [681, 316] width 1363 height 633
click at [820, 128] on span "ID de embarque" at bounding box center [780, 131] width 85 height 14
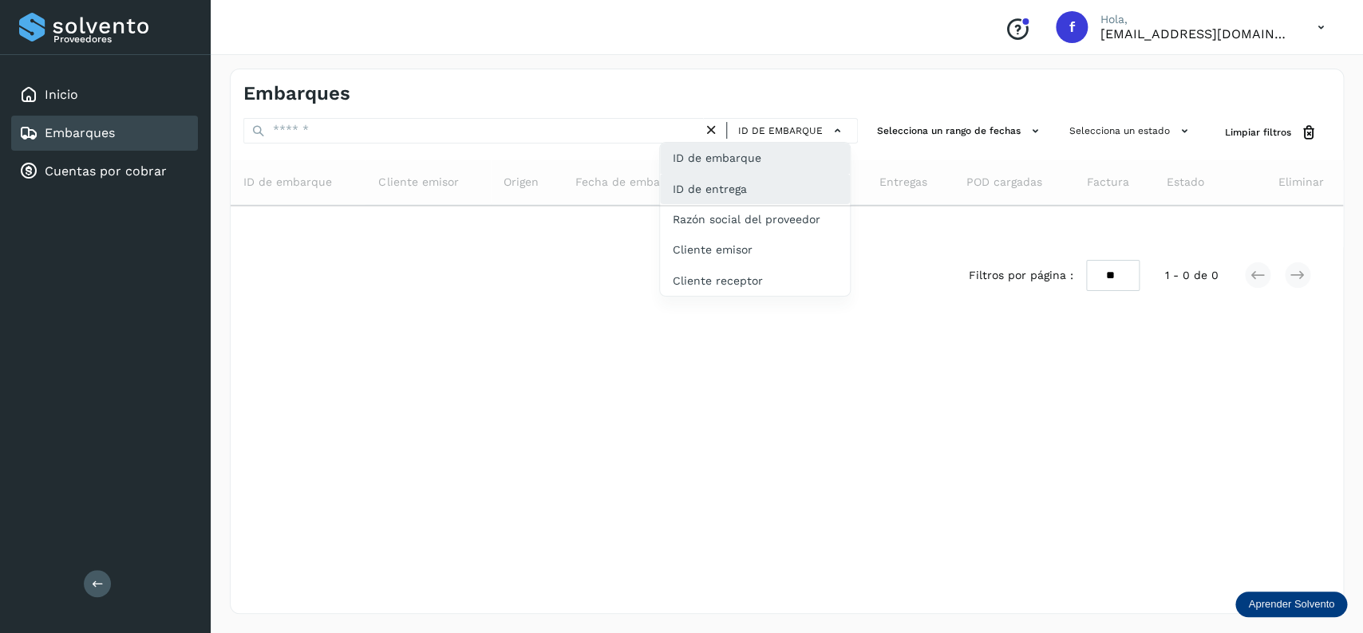
click at [758, 235] on div "ID de entrega" at bounding box center [755, 250] width 190 height 30
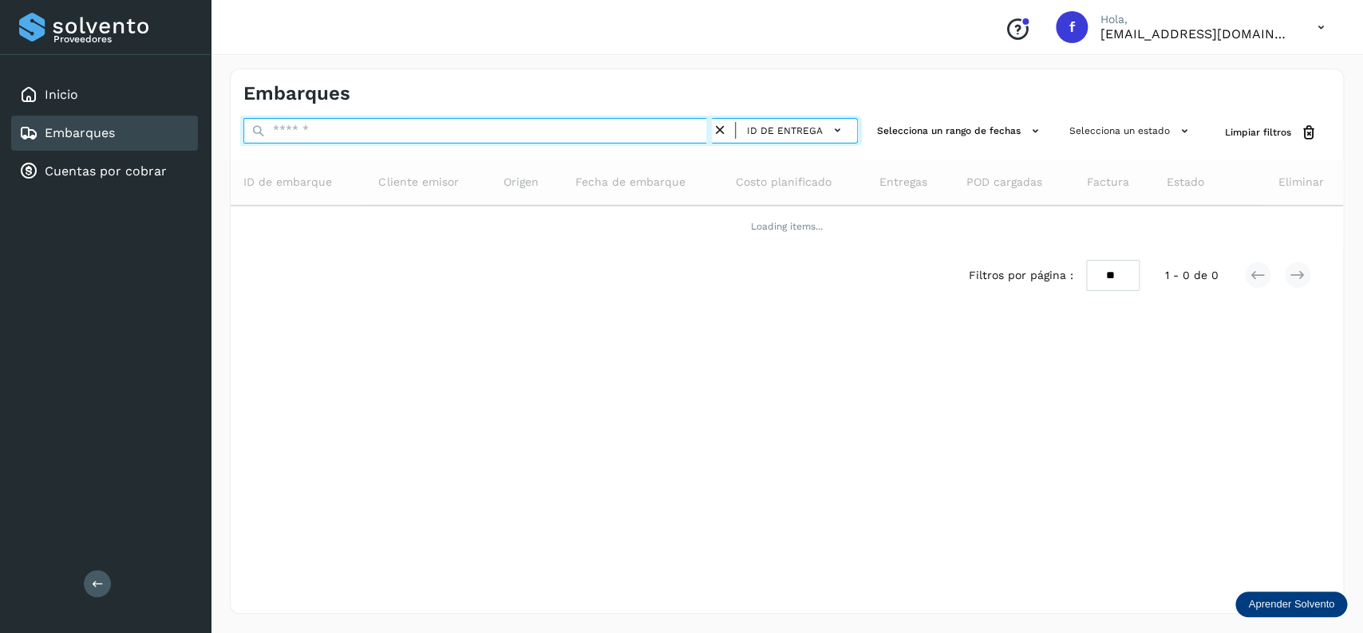
click at [412, 140] on input "text" at bounding box center [477, 131] width 468 height 26
paste input "******"
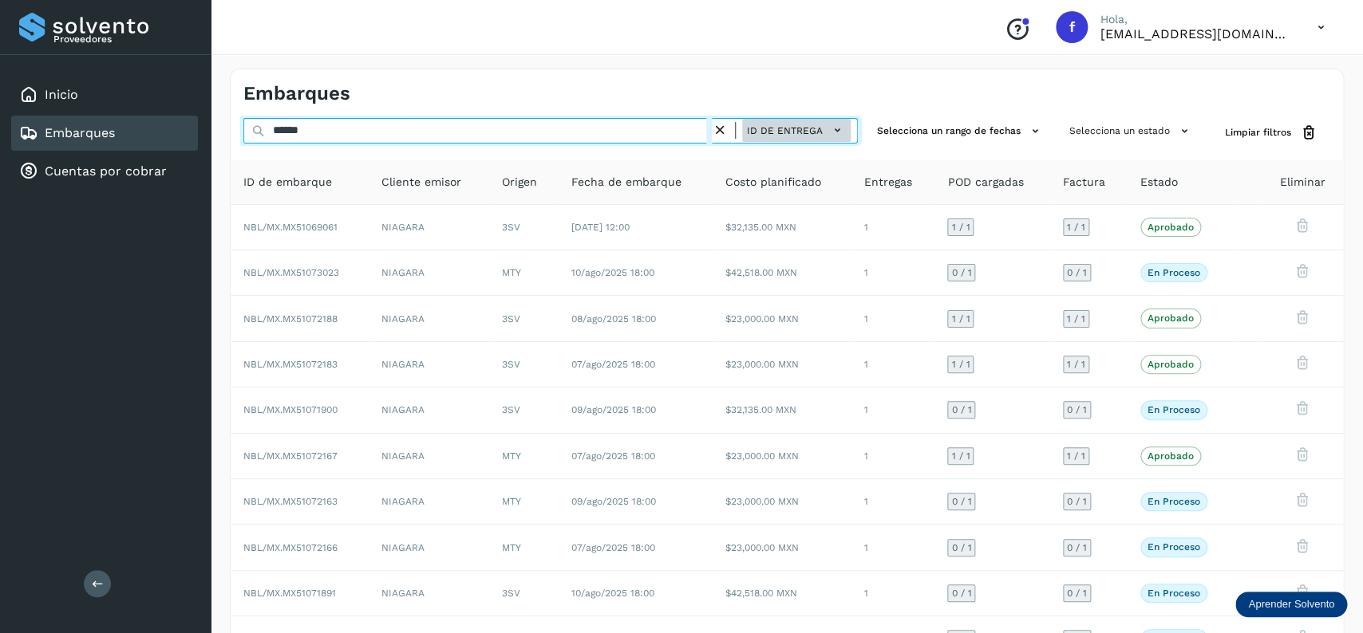
type input "******"
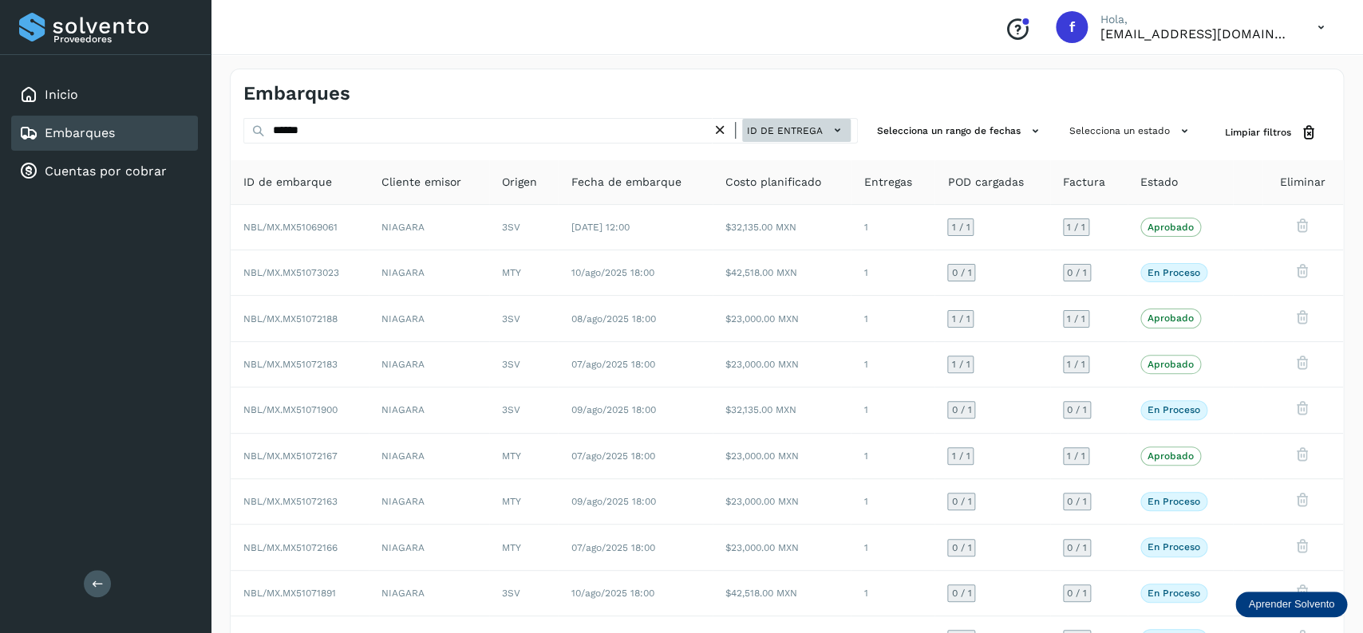
click at [800, 122] on button "ID de entrega" at bounding box center [796, 130] width 109 height 23
